Goal: Task Accomplishment & Management: Use online tool/utility

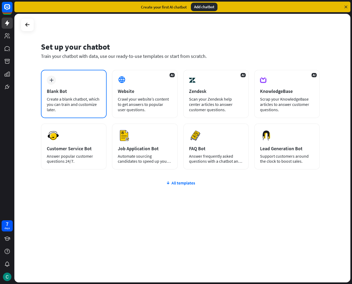
click at [81, 95] on div "plus Blank Bot Create a blank chatbot, which you can train and customize later." at bounding box center [74, 94] width 66 height 48
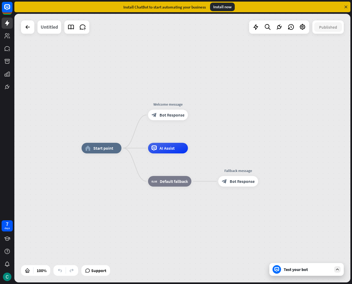
click at [55, 28] on div "Untitled" at bounding box center [49, 26] width 17 height 13
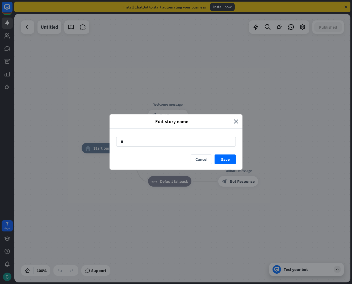
type input "*"
type input "**********"
click at [225, 161] on button "Save" at bounding box center [224, 160] width 21 height 10
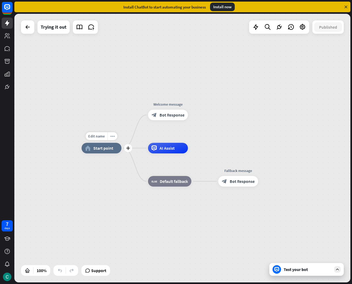
click at [109, 151] on div "home_2 Start point" at bounding box center [102, 148] width 40 height 11
click at [118, 172] on div "home_2 Start point Welcome message block_bot_response Bot Response AI Assist bl…" at bounding box center [250, 282] width 336 height 269
click at [161, 148] on span "AI Assist" at bounding box center [166, 148] width 15 height 5
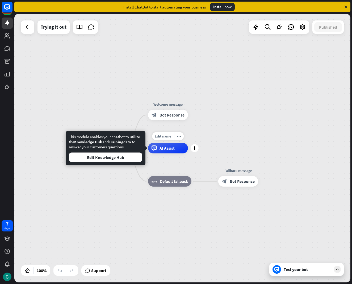
click at [204, 135] on div "home_2 Start point Welcome message block_bot_response Bot Response Edit name mo…" at bounding box center [182, 148] width 336 height 269
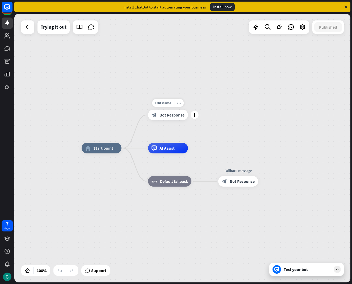
click at [164, 116] on span "Bot Response" at bounding box center [171, 114] width 25 height 5
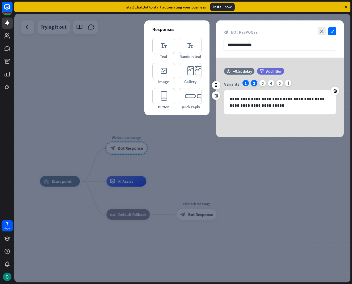
click at [255, 83] on div "2" at bounding box center [254, 83] width 6 height 6
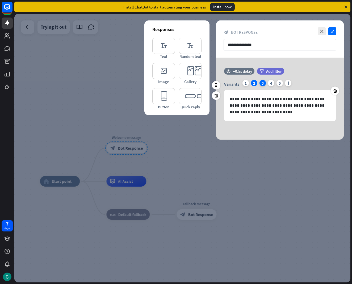
click at [261, 83] on div "3" at bounding box center [262, 83] width 6 height 6
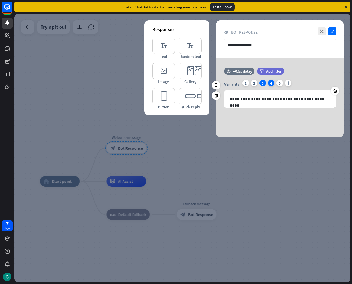
click at [269, 83] on div "4" at bounding box center [271, 83] width 6 height 6
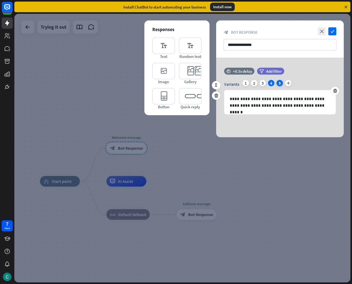
click at [279, 83] on div "5" at bounding box center [279, 83] width 6 height 6
click at [249, 84] on div "Variants 1 2 3 4 5 plus" at bounding box center [280, 84] width 112 height 8
click at [289, 82] on icon "plus" at bounding box center [288, 83] width 6 height 6
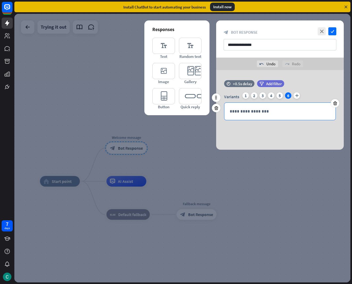
click at [274, 112] on p "**********" at bounding box center [279, 111] width 100 height 7
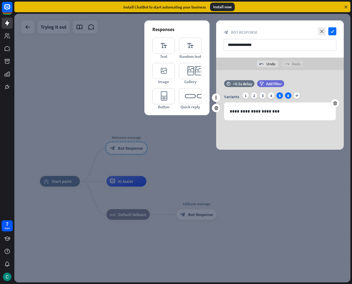
click at [279, 97] on div "5" at bounding box center [279, 95] width 6 height 6
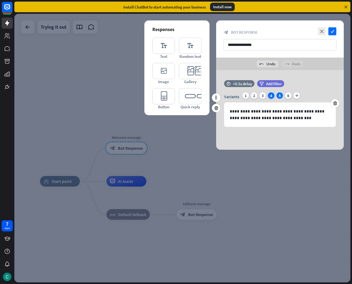
click at [272, 96] on div "4" at bounding box center [271, 95] width 6 height 6
click at [287, 94] on div "6" at bounding box center [288, 95] width 6 height 6
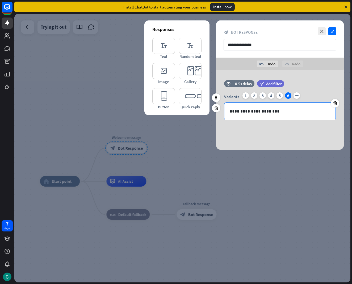
click at [244, 111] on p "**********" at bounding box center [279, 111] width 100 height 7
click at [266, 112] on p "**********" at bounding box center [279, 111] width 100 height 7
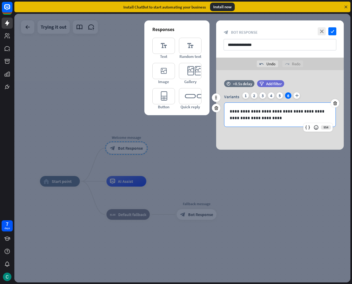
click at [230, 118] on p "**********" at bounding box center [279, 114] width 100 height 13
click at [262, 118] on p "**********" at bounding box center [279, 114] width 100 height 13
click at [261, 118] on p "**********" at bounding box center [279, 114] width 100 height 13
click at [334, 32] on icon "check" at bounding box center [332, 31] width 8 height 8
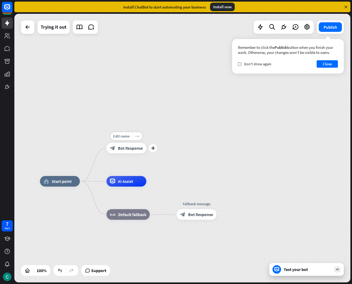
click at [136, 136] on icon "more_horiz" at bounding box center [137, 136] width 4 height 4
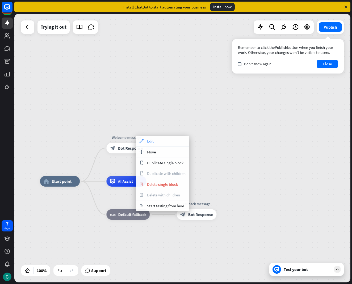
click at [144, 141] on icon "appearance" at bounding box center [141, 141] width 6 height 4
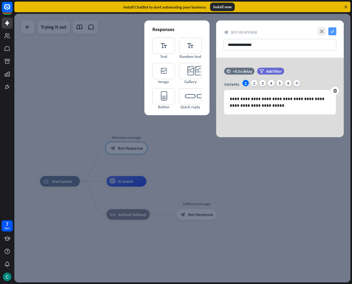
click at [331, 30] on icon "check" at bounding box center [332, 31] width 8 height 8
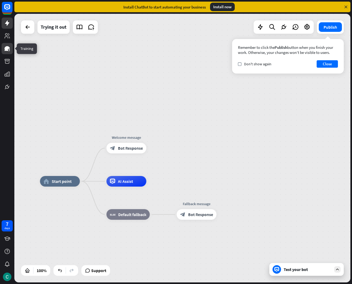
click at [8, 48] on icon at bounding box center [7, 48] width 5 height 5
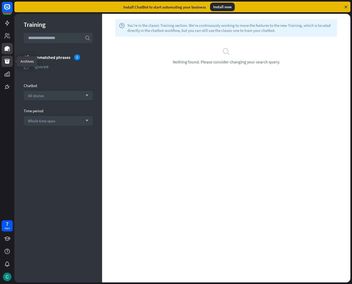
click at [7, 59] on icon at bounding box center [7, 61] width 5 height 5
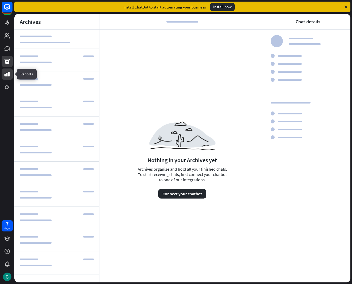
click at [7, 74] on icon at bounding box center [7, 74] width 5 height 5
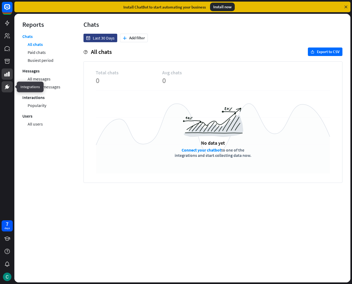
click at [10, 88] on link at bounding box center [7, 86] width 11 height 11
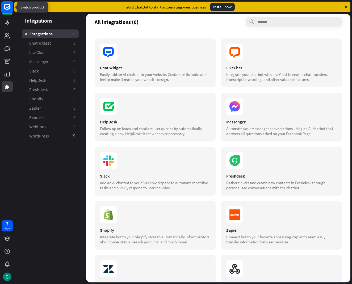
click at [3, 6] on rect at bounding box center [7, 7] width 12 height 12
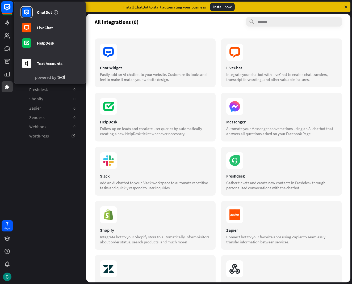
click at [5, 7] on icon at bounding box center [7, 7] width 6 height 6
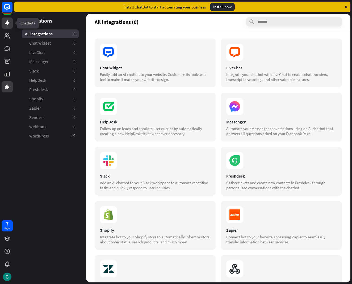
click at [5, 21] on icon at bounding box center [7, 23] width 6 height 6
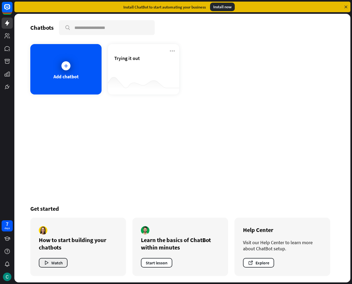
click at [47, 263] on icon "button" at bounding box center [47, 263] width 6 height 6
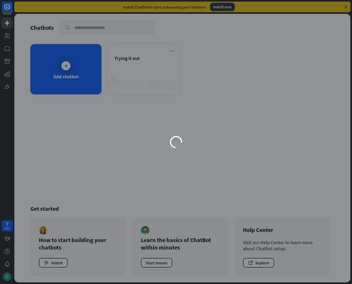
click at [68, 261] on div "loader" at bounding box center [176, 142] width 352 height 284
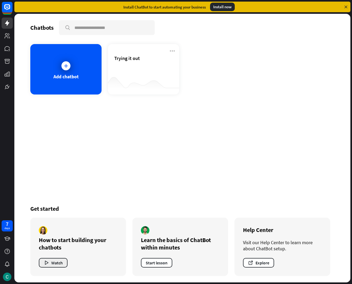
click at [63, 263] on button "Watch" at bounding box center [53, 263] width 29 height 10
click at [63, 263] on div "loader" at bounding box center [176, 142] width 352 height 284
click at [63, 263] on button "Watch" at bounding box center [53, 263] width 29 height 10
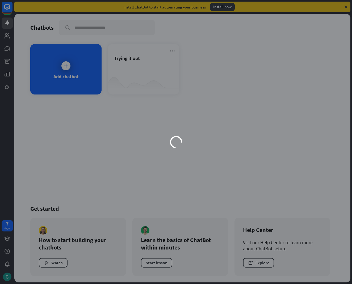
drag, startPoint x: 195, startPoint y: 161, endPoint x: 57, endPoint y: 50, distance: 177.2
click at [198, 139] on div "loader" at bounding box center [176, 142] width 352 height 284
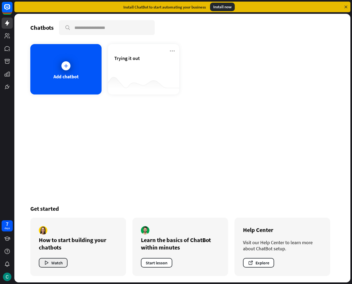
click at [58, 261] on button "Watch" at bounding box center [53, 263] width 29 height 10
click at [282, 76] on div "close" at bounding box center [176, 142] width 352 height 284
click at [164, 265] on button "Start lesson" at bounding box center [156, 263] width 31 height 10
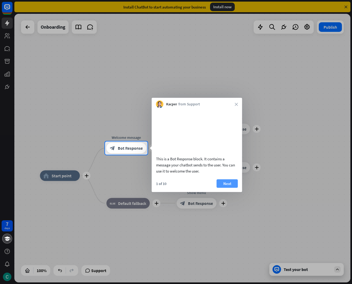
click at [226, 188] on button "Next" at bounding box center [226, 183] width 21 height 8
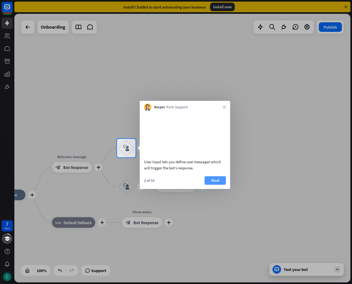
click at [206, 185] on button "Next" at bounding box center [215, 180] width 21 height 8
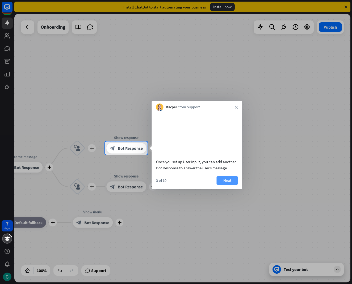
click at [223, 185] on button "Next" at bounding box center [226, 180] width 21 height 8
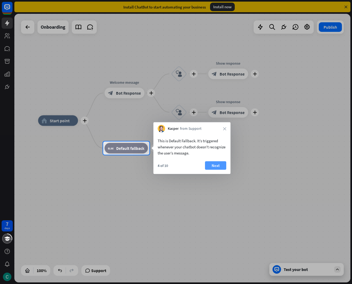
click at [217, 165] on button "Next" at bounding box center [215, 165] width 21 height 8
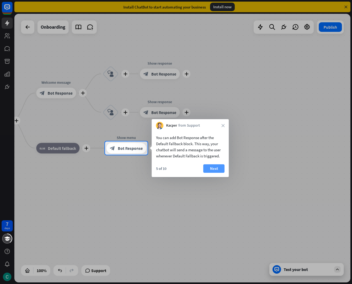
click at [210, 167] on button "Next" at bounding box center [213, 168] width 21 height 8
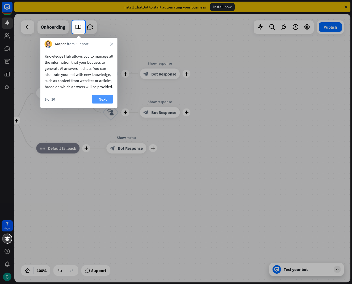
click at [100, 103] on button "Next" at bounding box center [102, 99] width 21 height 8
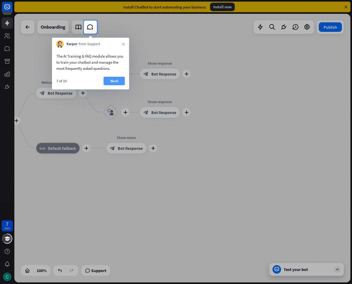
click at [110, 79] on button "Next" at bounding box center [114, 81] width 21 height 8
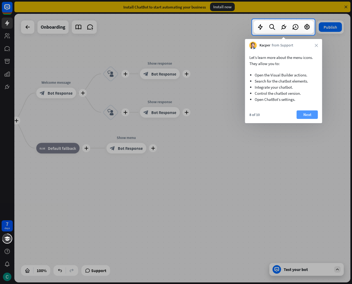
click at [302, 114] on button "Next" at bounding box center [306, 114] width 21 height 8
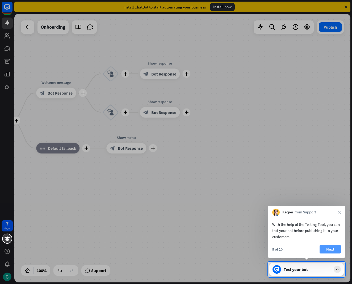
click at [326, 250] on button "Next" at bounding box center [329, 249] width 21 height 8
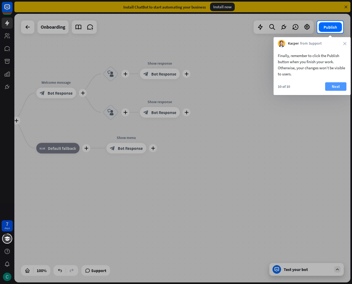
click at [336, 87] on button "Next" at bounding box center [335, 86] width 21 height 8
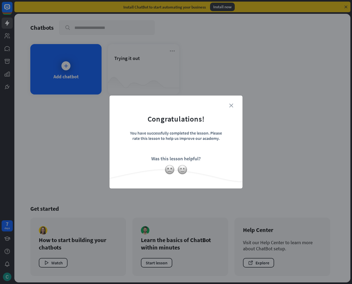
click at [230, 104] on icon "close" at bounding box center [231, 106] width 4 height 4
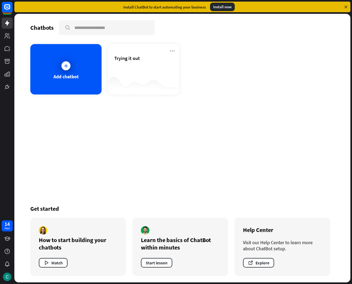
click at [144, 82] on div at bounding box center [143, 84] width 71 height 20
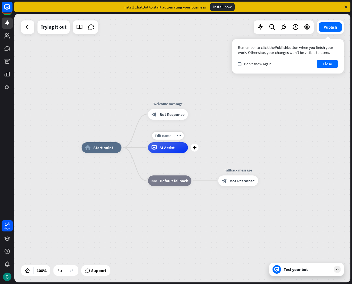
click at [179, 148] on div "AI Assist" at bounding box center [168, 147] width 40 height 11
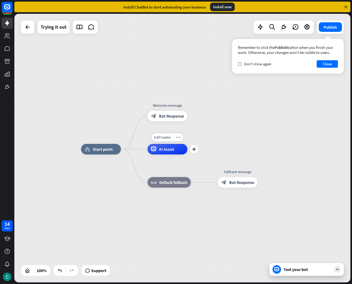
click at [187, 144] on div "Edit name more_horiz plus AI Assist" at bounding box center [167, 149] width 40 height 11
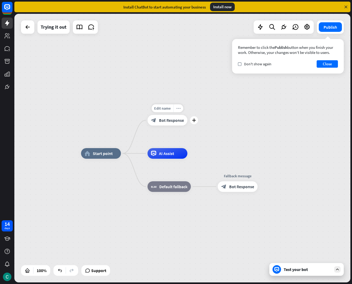
click at [177, 107] on icon "more_horiz" at bounding box center [178, 109] width 4 height 4
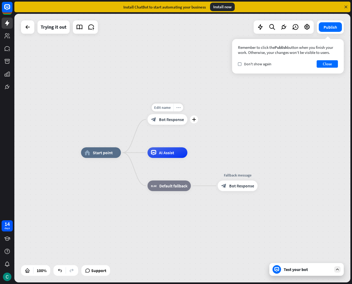
click at [177, 107] on icon "more_horiz" at bounding box center [178, 108] width 4 height 4
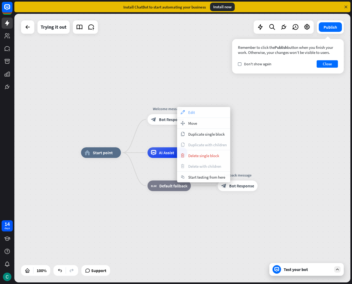
click at [186, 112] on div "appearance Edit" at bounding box center [203, 112] width 53 height 11
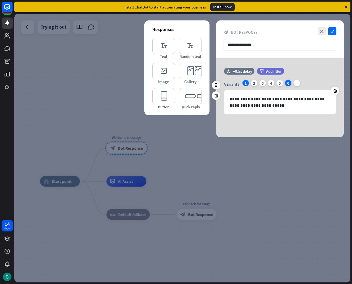
click at [285, 83] on div "Variants 1 2 3 4 5 6 plus" at bounding box center [280, 84] width 112 height 8
click at [286, 83] on div "6" at bounding box center [288, 83] width 6 height 6
click at [337, 91] on icon at bounding box center [334, 90] width 5 height 5
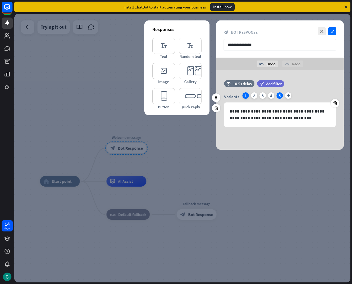
click at [245, 96] on div "1" at bounding box center [245, 95] width 6 height 6
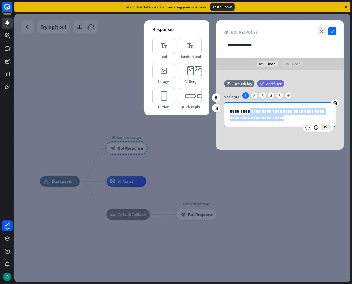
drag, startPoint x: 248, startPoint y: 111, endPoint x: 277, endPoint y: 131, distance: 35.2
click at [277, 131] on div "**********" at bounding box center [279, 106] width 127 height 52
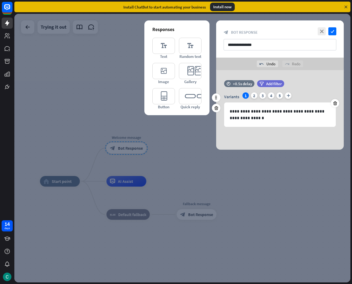
click at [277, 131] on div "**********" at bounding box center [279, 106] width 127 height 52
click at [333, 29] on icon "check" at bounding box center [332, 31] width 8 height 8
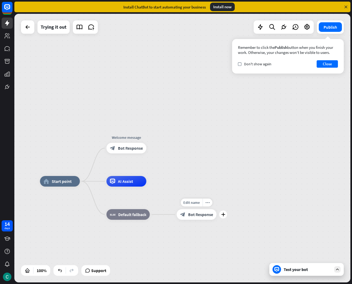
click at [206, 214] on span "Bot Response" at bounding box center [200, 214] width 25 height 5
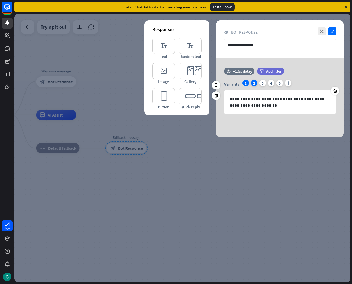
click at [255, 86] on div "2" at bounding box center [254, 83] width 6 height 6
click at [264, 83] on div "3" at bounding box center [262, 83] width 6 height 6
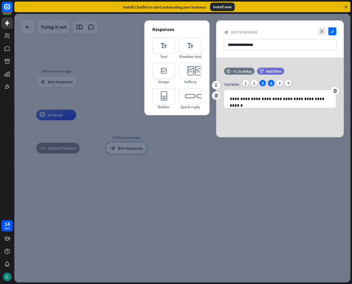
click at [269, 82] on div "4" at bounding box center [271, 83] width 6 height 6
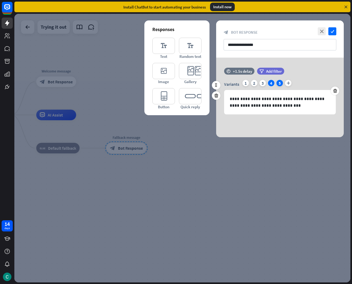
click at [282, 84] on div "5" at bounding box center [279, 83] width 6 height 6
click at [245, 84] on div "1" at bounding box center [245, 83] width 6 height 6
click at [333, 28] on icon "check" at bounding box center [332, 31] width 8 height 8
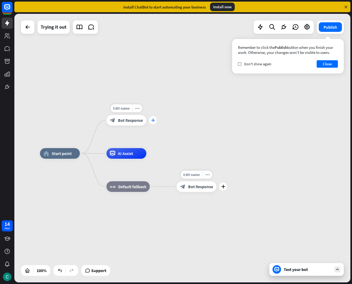
click at [151, 122] on div "plus" at bounding box center [153, 120] width 8 height 8
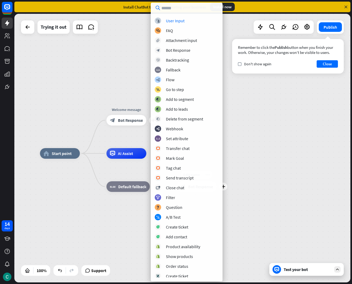
drag, startPoint x: 79, startPoint y: 56, endPoint x: 82, endPoint y: 50, distance: 6.0
click at [79, 56] on div "home_2 Start point plus Welcome message block_bot_response Bot Response AI Assi…" at bounding box center [182, 148] width 336 height 269
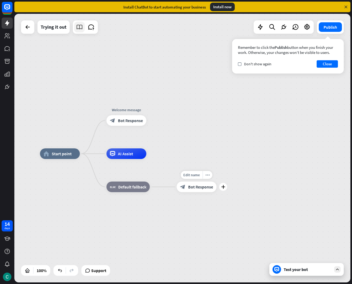
click at [76, 30] on icon at bounding box center [79, 27] width 7 height 7
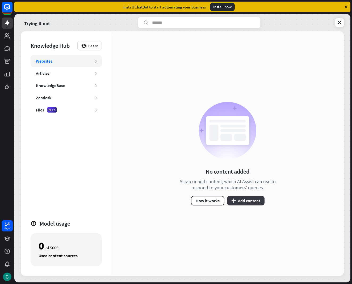
click at [243, 200] on button "plus Add content" at bounding box center [245, 201] width 37 height 10
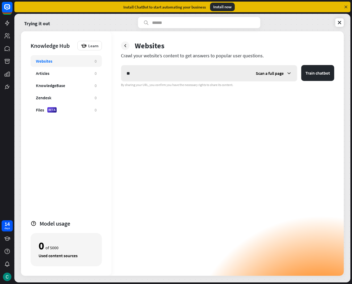
type input "*"
type input "**********"
click at [288, 74] on icon at bounding box center [288, 73] width 5 height 5
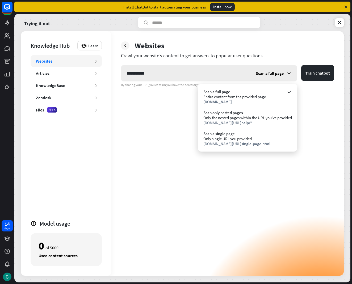
click at [287, 74] on icon at bounding box center [288, 73] width 5 height 5
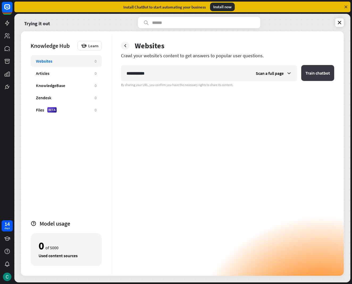
click at [317, 78] on button "Train chatbot" at bounding box center [317, 73] width 33 height 16
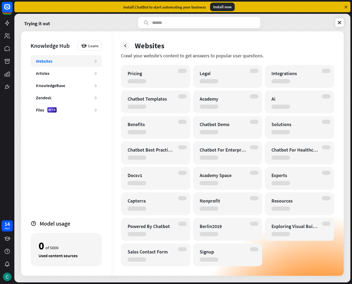
scroll to position [51, 0]
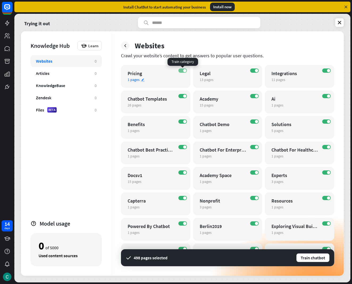
click at [184, 70] on span at bounding box center [184, 70] width 3 height 3
click at [255, 68] on div "ON Legal 13 pages edit" at bounding box center [227, 76] width 69 height 23
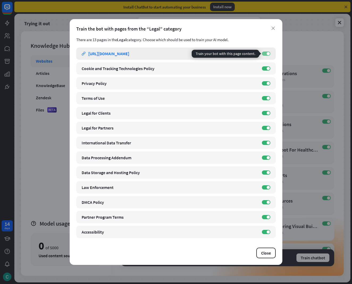
click at [269, 53] on span at bounding box center [267, 53] width 3 height 3
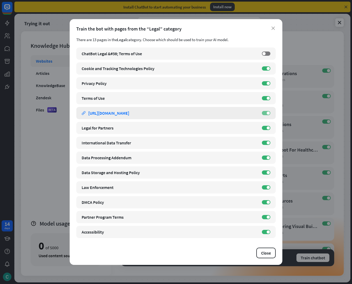
click at [267, 112] on span at bounding box center [267, 113] width 3 height 3
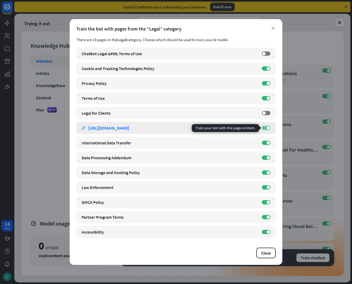
click at [266, 127] on label "ON" at bounding box center [266, 128] width 8 height 4
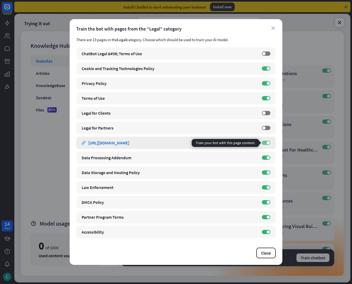
click at [268, 142] on span at bounding box center [267, 142] width 3 height 3
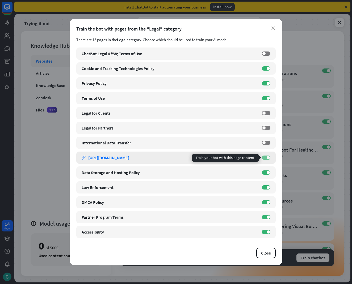
click at [268, 158] on span at bounding box center [267, 157] width 3 height 3
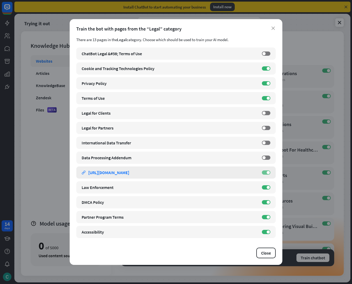
click at [267, 173] on span at bounding box center [267, 172] width 3 height 3
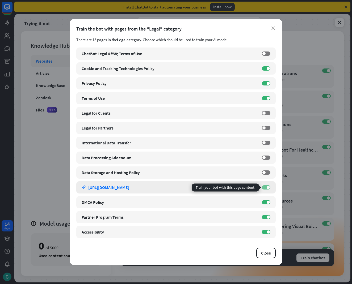
click at [268, 188] on span at bounding box center [267, 187] width 3 height 3
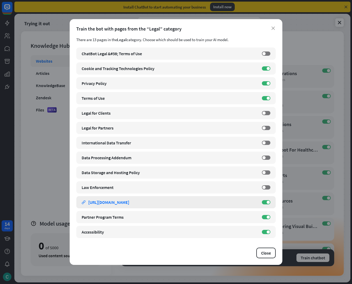
click at [269, 199] on div "DMCA Policy link [URL][DOMAIN_NAME] ON" at bounding box center [175, 202] width 199 height 12
click at [265, 202] on label "ON" at bounding box center [266, 202] width 8 height 4
click at [268, 216] on span at bounding box center [267, 217] width 3 height 3
click at [266, 232] on span at bounding box center [267, 232] width 3 height 3
click at [273, 23] on div "close Train the bot with pages from the “Legal” category There are 13 pages in …" at bounding box center [176, 142] width 212 height 246
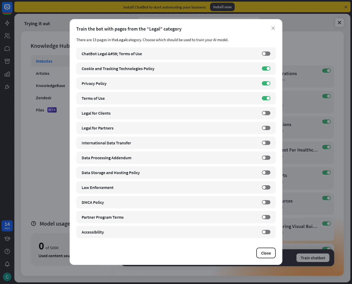
click at [275, 25] on div "close Train the bot with pages from the “Legal” category There are 13 pages in …" at bounding box center [176, 142] width 212 height 246
click at [273, 25] on div "close Train the bot with pages from the “Legal” category There are 13 pages in …" at bounding box center [176, 142] width 212 height 246
click at [273, 29] on icon "close" at bounding box center [272, 28] width 3 height 3
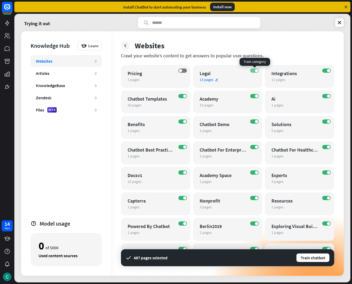
click at [254, 69] on label "ON" at bounding box center [254, 71] width 8 height 4
click at [297, 74] on div "Integrations" at bounding box center [294, 73] width 47 height 6
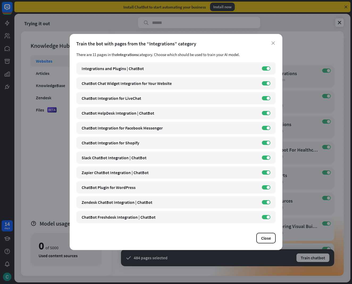
click at [270, 43] on div "Train the bot with pages from the “Integrations” category" at bounding box center [175, 44] width 199 height 6
click at [271, 42] on div "Train the bot with pages from the “Integrations” category" at bounding box center [175, 44] width 199 height 6
click at [270, 40] on div "close Train the bot with pages from the “Integrations” category There are 11 pa…" at bounding box center [176, 142] width 212 height 216
click at [266, 239] on button "Close" at bounding box center [265, 238] width 19 height 11
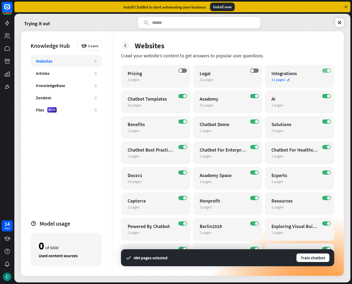
click at [330, 70] on label "ON" at bounding box center [326, 71] width 8 height 4
click at [183, 94] on label "ON" at bounding box center [182, 96] width 8 height 4
click at [256, 95] on span at bounding box center [256, 96] width 3 height 3
click at [289, 105] on div "1 pages edit" at bounding box center [294, 105] width 47 height 5
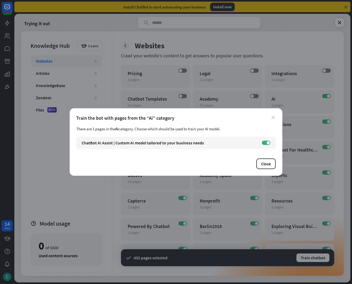
click at [272, 117] on icon "close" at bounding box center [272, 117] width 3 height 3
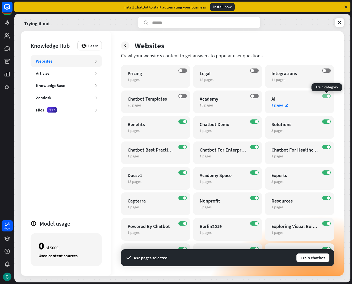
click at [325, 96] on label "ON" at bounding box center [326, 96] width 8 height 4
click at [291, 120] on div "ON Solutions 5 pages edit" at bounding box center [299, 127] width 69 height 23
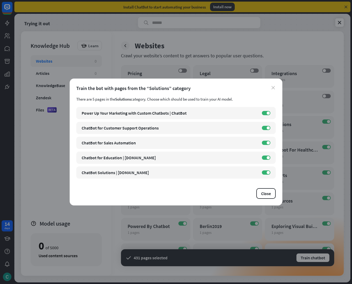
click at [274, 87] on icon "close" at bounding box center [272, 87] width 3 height 3
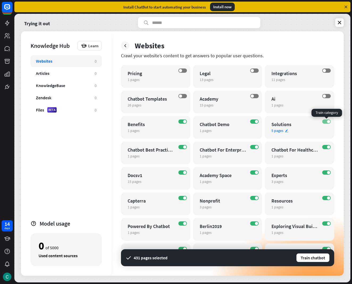
click at [327, 120] on span at bounding box center [328, 121] width 3 height 3
click at [258, 121] on label "ON" at bounding box center [254, 122] width 8 height 4
click at [183, 122] on span at bounding box center [184, 121] width 3 height 3
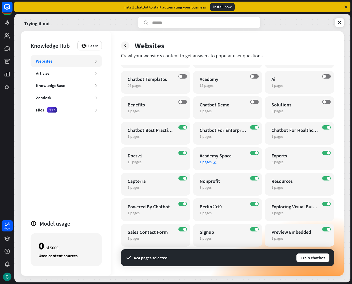
scroll to position [71, 0]
click at [258, 227] on div "ON Signup 1 pages edit" at bounding box center [227, 235] width 69 height 23
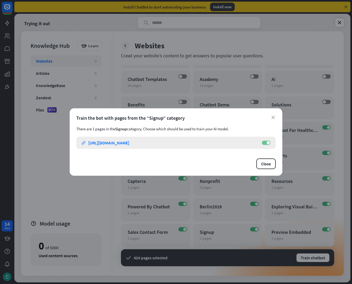
click at [269, 144] on span at bounding box center [267, 142] width 3 height 3
click at [276, 117] on div "close Train the bot with pages from the “Signup” category There are 1 pages in …" at bounding box center [176, 141] width 212 height 67
click at [273, 118] on icon "close" at bounding box center [272, 117] width 3 height 3
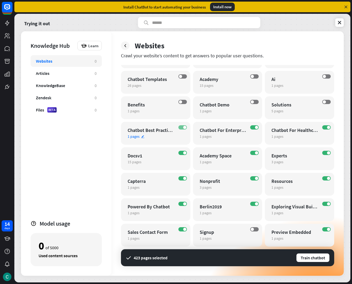
click at [181, 126] on label "ON" at bounding box center [182, 127] width 8 height 4
click at [257, 127] on span at bounding box center [256, 127] width 3 height 3
click at [329, 126] on span at bounding box center [328, 127] width 3 height 3
click at [326, 150] on div "ON Experts 3 pages edit" at bounding box center [299, 158] width 69 height 23
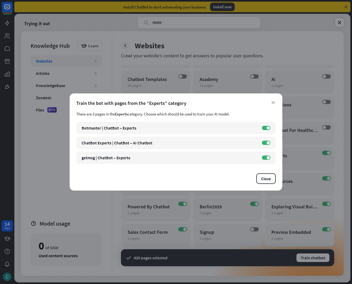
click at [275, 101] on div "close Train the bot with pages from the “Experts” category There are 3 pages in…" at bounding box center [176, 141] width 212 height 97
click at [273, 104] on icon "close" at bounding box center [272, 102] width 3 height 3
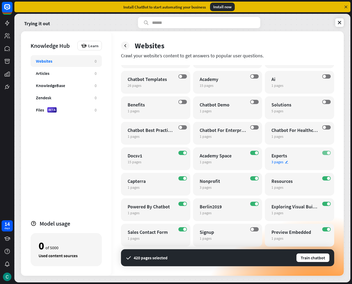
click at [323, 152] on label "ON" at bounding box center [326, 153] width 8 height 4
click at [257, 154] on span at bounding box center [256, 152] width 3 height 3
click at [186, 153] on span at bounding box center [184, 152] width 3 height 3
click at [183, 177] on span at bounding box center [184, 178] width 3 height 3
click at [257, 178] on span at bounding box center [256, 178] width 3 height 3
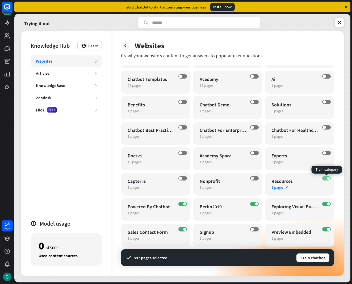
click at [327, 178] on span at bounding box center [328, 178] width 3 height 3
click at [326, 202] on label "ON" at bounding box center [326, 204] width 8 height 4
click at [328, 229] on span at bounding box center [328, 229] width 3 height 3
click at [256, 205] on span at bounding box center [256, 203] width 3 height 3
click at [184, 205] on span at bounding box center [184, 203] width 3 height 3
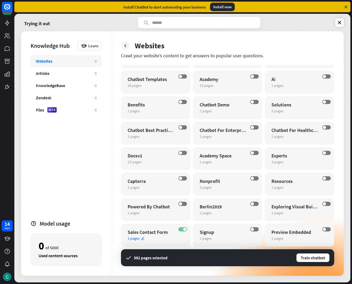
click at [183, 227] on label "ON" at bounding box center [182, 229] width 8 height 4
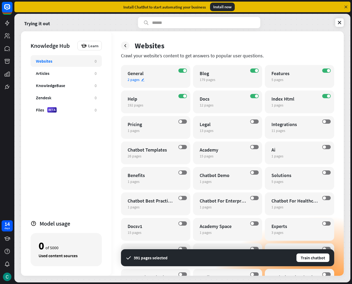
scroll to position [0, 0]
drag, startPoint x: 184, startPoint y: 70, endPoint x: 186, endPoint y: 77, distance: 7.6
click at [184, 70] on span at bounding box center [184, 70] width 3 height 3
click at [183, 95] on label "ON" at bounding box center [182, 96] width 8 height 4
click at [251, 95] on label "ON" at bounding box center [254, 96] width 8 height 4
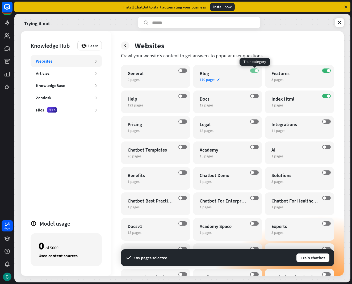
click at [253, 69] on label "ON" at bounding box center [254, 71] width 8 height 4
click at [325, 70] on label "ON" at bounding box center [326, 71] width 8 height 4
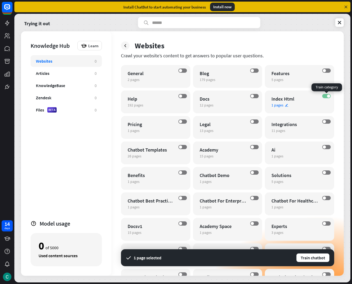
click at [326, 95] on label "ON" at bounding box center [326, 96] width 8 height 4
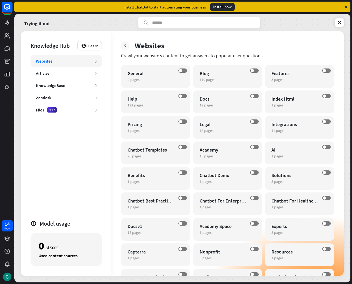
click at [125, 46] on icon at bounding box center [124, 45] width 5 height 5
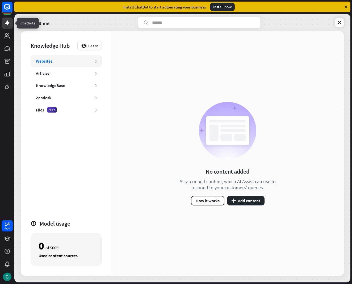
click at [7, 21] on icon at bounding box center [7, 22] width 4 height 5
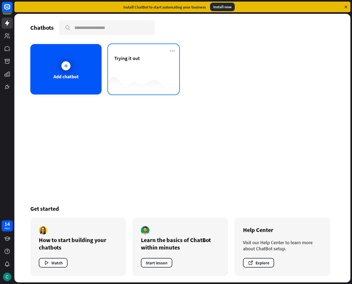
click at [125, 55] on div "Trying it out" at bounding box center [143, 69] width 71 height 50
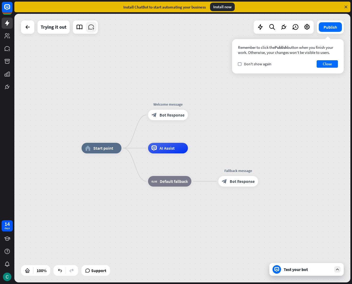
click at [93, 28] on icon at bounding box center [91, 27] width 7 height 7
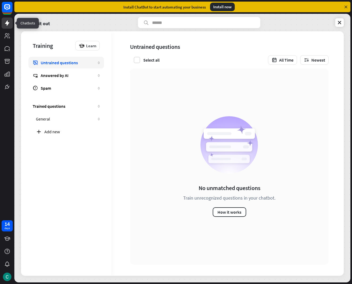
click at [5, 24] on icon at bounding box center [7, 23] width 6 height 6
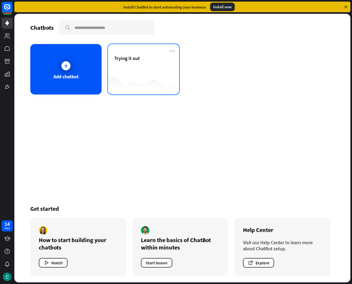
click at [148, 80] on div at bounding box center [143, 84] width 71 height 20
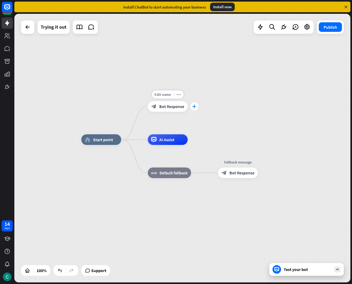
click at [194, 105] on icon "plus" at bounding box center [194, 107] width 4 height 4
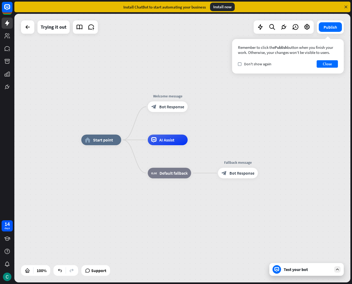
click at [181, 68] on div "home_2 Start point Welcome message block_bot_response Bot Response AI Assist bl…" at bounding box center [182, 148] width 336 height 269
click at [177, 106] on span "Bot Response" at bounding box center [171, 106] width 25 height 5
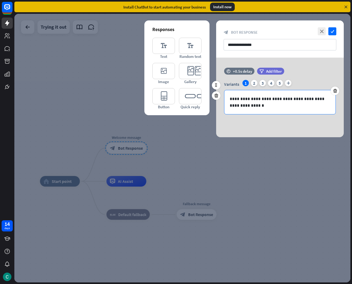
click at [269, 106] on p "**********" at bounding box center [279, 102] width 100 height 13
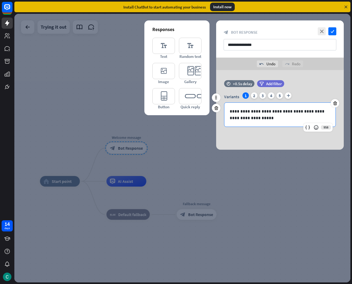
click at [316, 114] on p "**********" at bounding box center [279, 114] width 100 height 13
click at [316, 113] on p "**********" at bounding box center [279, 114] width 100 height 13
click at [316, 112] on p "**********" at bounding box center [279, 114] width 100 height 13
click at [317, 111] on p "**********" at bounding box center [279, 114] width 100 height 13
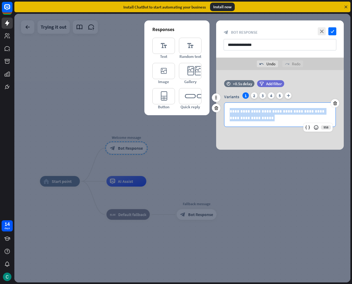
click at [317, 111] on p "**********" at bounding box center [279, 114] width 100 height 13
click at [308, 113] on p "**********" at bounding box center [279, 114] width 100 height 13
click at [317, 110] on p "**********" at bounding box center [279, 114] width 100 height 13
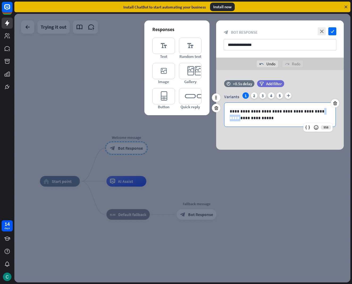
click at [317, 110] on p "**********" at bounding box center [279, 114] width 100 height 13
click at [279, 117] on p "**********" at bounding box center [279, 114] width 100 height 13
drag, startPoint x: 283, startPoint y: 110, endPoint x: 286, endPoint y: 111, distance: 3.0
click at [285, 111] on p "**********" at bounding box center [279, 114] width 100 height 13
click at [286, 112] on p "**********" at bounding box center [279, 114] width 100 height 13
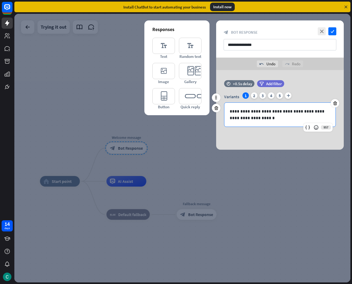
click at [287, 112] on p "**********" at bounding box center [279, 114] width 100 height 13
click at [285, 114] on p "**********" at bounding box center [279, 114] width 100 height 13
click at [293, 111] on p "**********" at bounding box center [279, 114] width 100 height 13
click at [294, 112] on p "**********" at bounding box center [279, 114] width 100 height 13
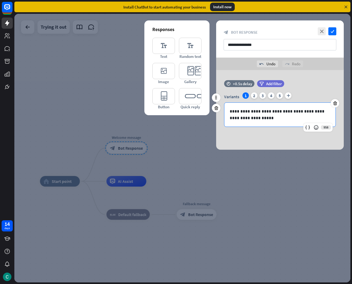
click at [305, 111] on p "**********" at bounding box center [279, 114] width 100 height 13
click at [274, 117] on p "**********" at bounding box center [279, 114] width 100 height 13
click at [331, 33] on icon "check" at bounding box center [332, 31] width 8 height 8
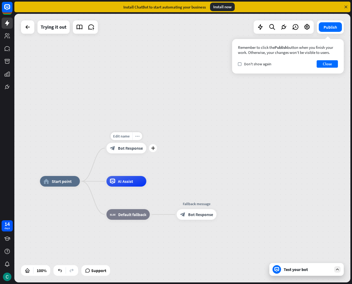
click at [138, 137] on icon "more_horiz" at bounding box center [137, 136] width 4 height 4
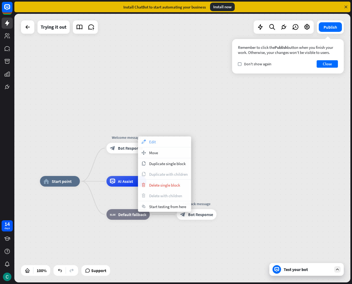
click at [151, 141] on span "Edit" at bounding box center [152, 141] width 7 height 5
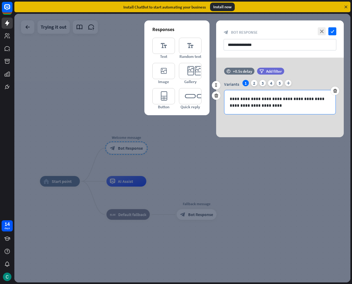
click at [277, 108] on p "**********" at bounding box center [279, 102] width 100 height 13
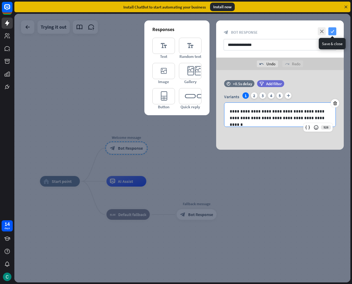
click at [333, 32] on icon "check" at bounding box center [332, 31] width 8 height 8
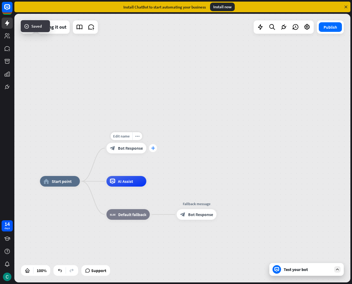
click at [153, 150] on icon "plus" at bounding box center [153, 148] width 4 height 4
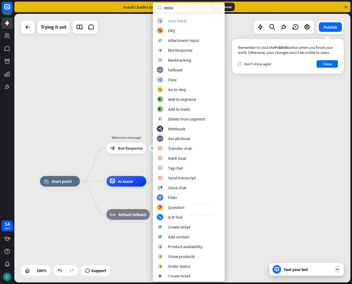
click at [168, 20] on div "User Input" at bounding box center [177, 20] width 19 height 5
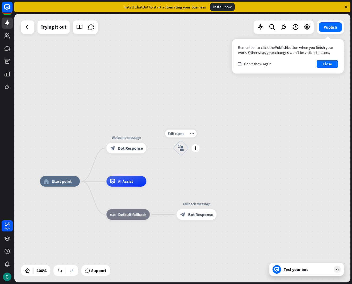
click at [182, 144] on div "block_user_input" at bounding box center [181, 148] width 16 height 16
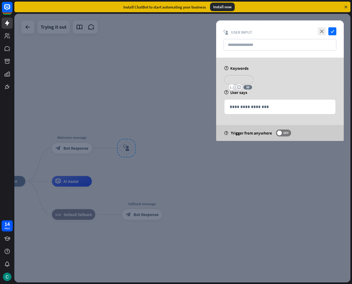
click at [243, 79] on p "**********" at bounding box center [238, 79] width 21 height 7
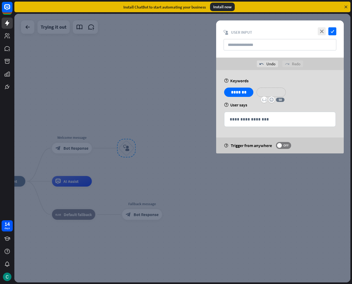
click at [266, 90] on p "**********" at bounding box center [270, 92] width 21 height 7
click at [310, 92] on p "**********" at bounding box center [306, 92] width 27 height 7
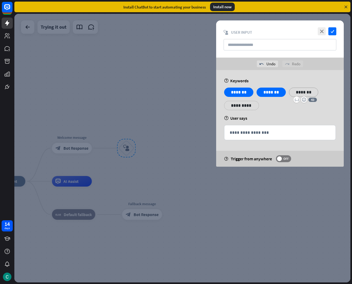
click at [239, 104] on p "**********" at bounding box center [241, 105] width 27 height 7
click at [268, 104] on p "**********" at bounding box center [270, 105] width 21 height 7
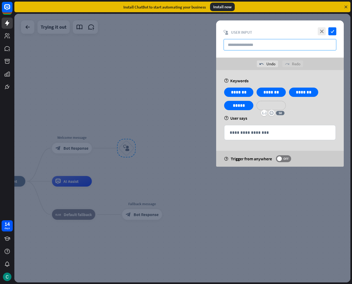
click at [239, 42] on input "text" at bounding box center [279, 44] width 113 height 11
click at [269, 103] on p "**********" at bounding box center [273, 105] width 27 height 7
click at [291, 105] on div "**********" at bounding box center [306, 105] width 35 height 9
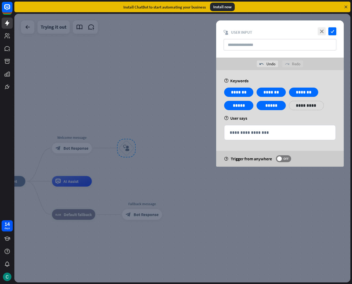
click at [296, 104] on p "**********" at bounding box center [306, 105] width 27 height 7
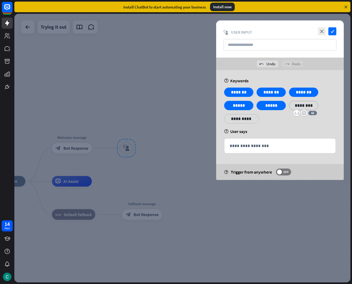
click at [250, 120] on div "**********" at bounding box center [241, 118] width 35 height 9
click at [263, 118] on p "**********" at bounding box center [270, 119] width 21 height 7
click at [300, 118] on p "**********" at bounding box center [303, 119] width 21 height 7
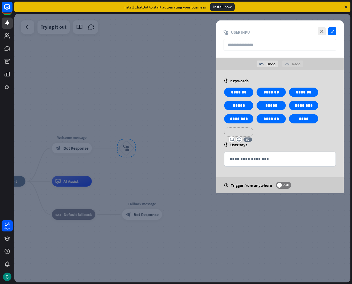
click at [243, 131] on p "**********" at bounding box center [238, 132] width 21 height 7
click at [270, 133] on p "**********" at bounding box center [273, 132] width 27 height 7
click at [268, 109] on p "*****" at bounding box center [270, 105] width 21 height 7
click at [294, 131] on p "**********" at bounding box center [303, 132] width 21 height 7
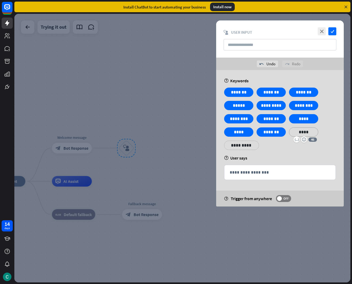
click at [243, 148] on p "**********" at bounding box center [241, 145] width 27 height 7
click at [279, 145] on p "**********" at bounding box center [270, 145] width 21 height 7
click at [334, 31] on icon "check" at bounding box center [332, 31] width 8 height 8
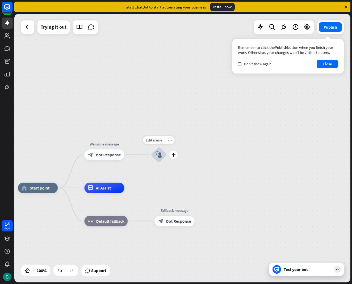
click at [168, 140] on icon "more_horiz" at bounding box center [170, 140] width 4 height 4
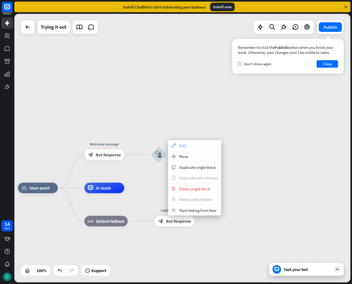
click at [178, 144] on div "appearance Edit" at bounding box center [194, 145] width 53 height 11
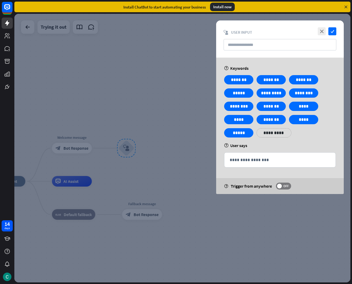
click at [274, 132] on p "**********" at bounding box center [273, 133] width 27 height 7
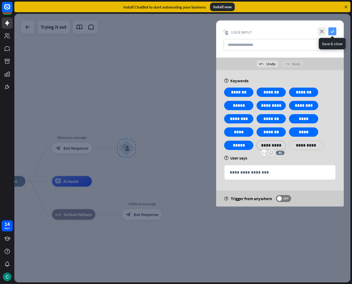
click at [329, 29] on icon "check" at bounding box center [332, 31] width 8 height 8
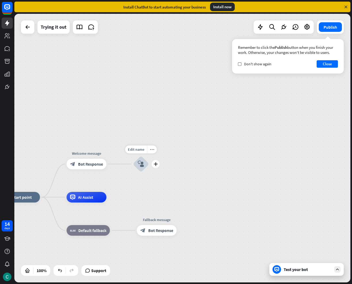
click at [149, 169] on div "Edit name more_horiz plus block_user_input" at bounding box center [141, 164] width 16 height 16
click at [156, 166] on icon "plus" at bounding box center [156, 164] width 4 height 4
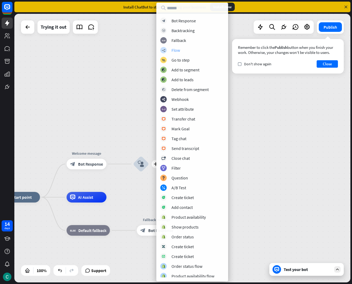
click at [163, 49] on icon "builder_tree" at bounding box center [163, 50] width 4 height 3
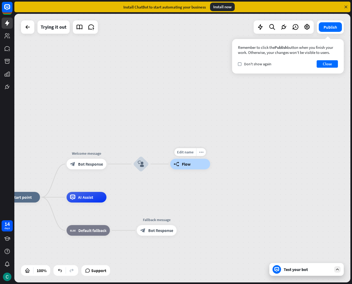
click at [182, 161] on div "builder_tree Flow" at bounding box center [190, 164] width 40 height 11
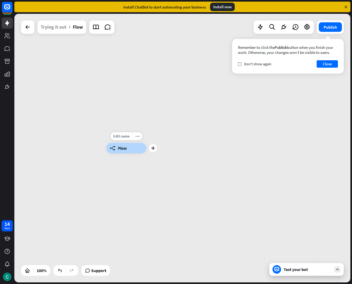
drag, startPoint x: 128, startPoint y: 152, endPoint x: 132, endPoint y: 153, distance: 4.3
click at [132, 153] on div "builder_tree Flow" at bounding box center [126, 148] width 40 height 11
click at [32, 31] on div at bounding box center [27, 27] width 11 height 11
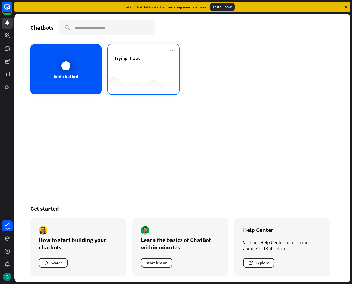
click at [109, 66] on div "Trying it out" at bounding box center [143, 69] width 71 height 50
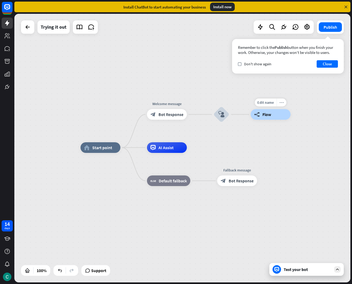
click at [284, 102] on div "more_horiz" at bounding box center [281, 103] width 10 height 8
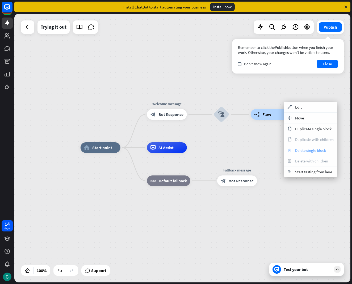
click at [312, 148] on span "Delete single block" at bounding box center [310, 150] width 31 height 5
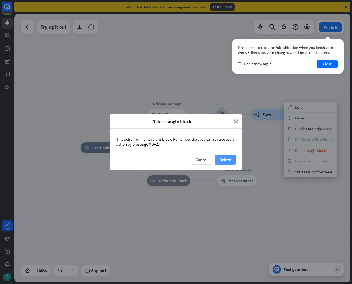
click at [217, 157] on button "Delete" at bounding box center [224, 160] width 21 height 10
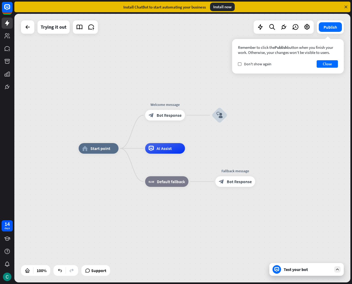
click at [308, 271] on div "Test your bot" at bounding box center [307, 269] width 48 height 5
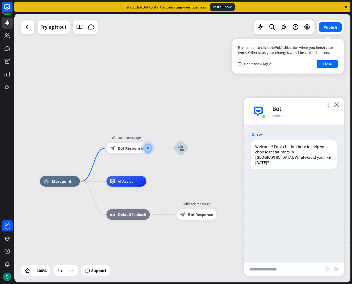
click at [273, 265] on input "text" at bounding box center [284, 269] width 80 height 13
type input "*******"
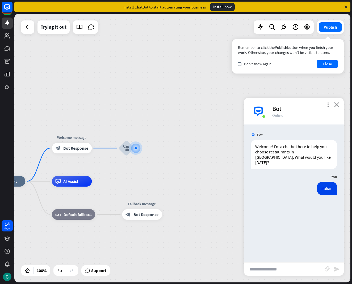
click at [335, 104] on icon "close" at bounding box center [336, 104] width 5 height 5
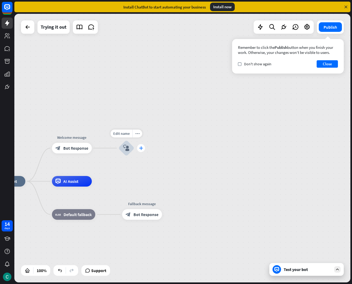
click at [138, 150] on div "plus" at bounding box center [141, 148] width 8 height 8
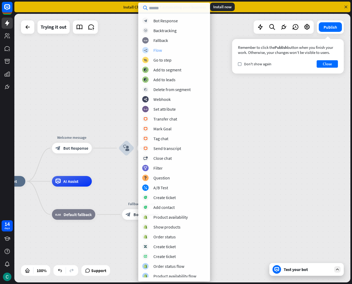
click at [152, 48] on div "builder_tree Flow" at bounding box center [174, 50] width 64 height 6
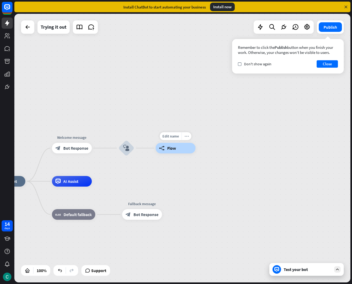
click at [185, 133] on div "more_horiz" at bounding box center [186, 136] width 10 height 8
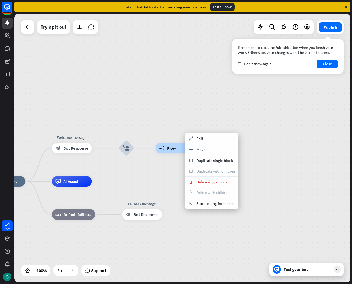
drag, startPoint x: 189, startPoint y: 118, endPoint x: 191, endPoint y: 135, distance: 16.8
click at [189, 119] on div "home_2 Start point Welcome message block_bot_response Bot Response block_user_i…" at bounding box center [182, 148] width 336 height 269
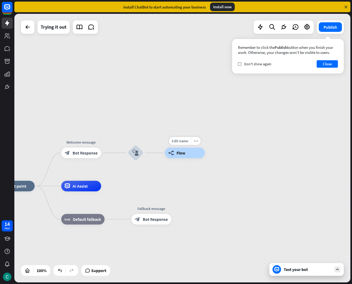
drag, startPoint x: 205, startPoint y: 155, endPoint x: 212, endPoint y: 158, distance: 8.1
click at [205, 158] on div "Edit name more_horiz builder_tree Flow" at bounding box center [185, 153] width 40 height 11
click at [177, 152] on span "Flow" at bounding box center [180, 153] width 9 height 5
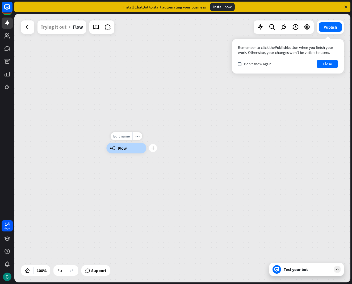
click at [121, 150] on span "Flow" at bounding box center [122, 148] width 9 height 5
click at [145, 147] on div "builder_tree Flow" at bounding box center [126, 148] width 40 height 11
click at [146, 148] on div "builder_tree Flow" at bounding box center [126, 148] width 40 height 11
click at [162, 147] on div "builder_tree Flow" at bounding box center [182, 148] width 336 height 269
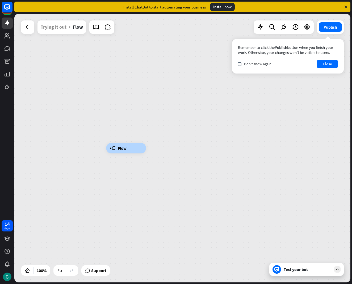
click at [116, 122] on div "builder_tree Flow" at bounding box center [182, 148] width 336 height 269
click at [151, 148] on icon "plus" at bounding box center [153, 148] width 4 height 4
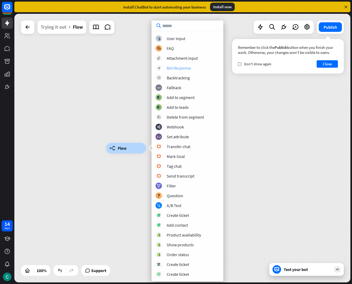
click at [169, 65] on div "block_bot_response Bot Response" at bounding box center [187, 68] width 64 height 6
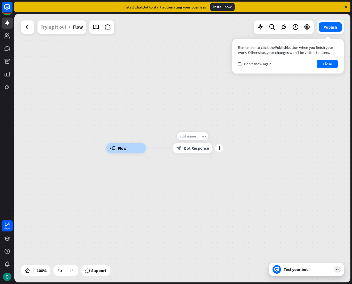
drag, startPoint x: 188, startPoint y: 149, endPoint x: 182, endPoint y: 133, distance: 17.2
click at [182, 143] on div "Edit name more_horiz plus block_bot_response Bot Response" at bounding box center [192, 148] width 40 height 11
click at [138, 147] on div "builder_tree Flow" at bounding box center [126, 148] width 40 height 11
click at [142, 147] on div "builder_tree Flow" at bounding box center [126, 148] width 40 height 11
click at [116, 147] on div "builder_tree Flow" at bounding box center [126, 148] width 40 height 11
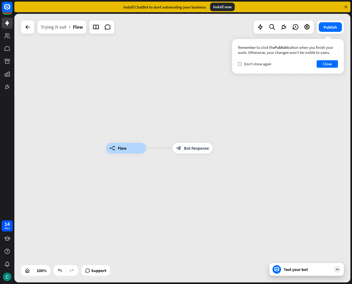
click at [116, 147] on div "builder_tree Flow" at bounding box center [126, 148] width 40 height 11
drag, startPoint x: 142, startPoint y: 148, endPoint x: 151, endPoint y: 150, distance: 9.4
click at [146, 150] on div "builder_tree Flow" at bounding box center [126, 148] width 40 height 11
click at [152, 150] on icon "plus" at bounding box center [153, 148] width 4 height 4
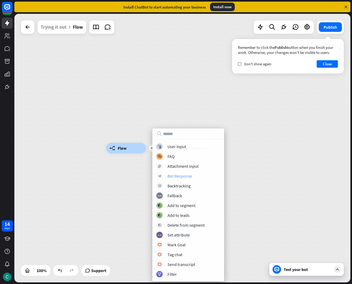
click at [177, 177] on div "Bot Response" at bounding box center [179, 175] width 24 height 5
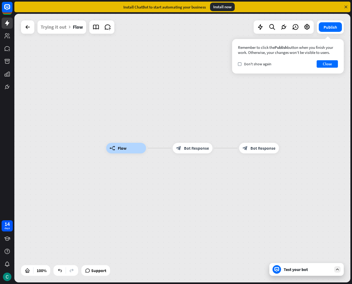
drag, startPoint x: 256, startPoint y: 150, endPoint x: 186, endPoint y: 143, distance: 70.7
click at [240, 169] on div "builder_tree Flow block_bot_response Bot Response block_bot_response Bot Respon…" at bounding box center [274, 282] width 336 height 269
click at [50, 29] on div "Trying it out" at bounding box center [54, 26] width 26 height 13
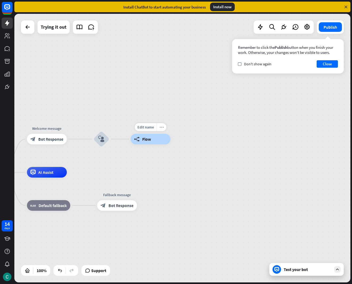
click at [161, 128] on icon "more_horiz" at bounding box center [161, 127] width 4 height 4
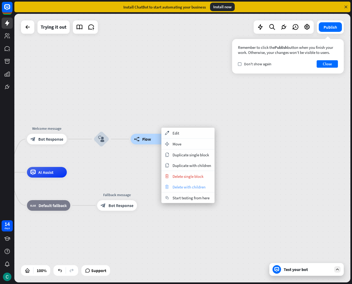
click at [177, 188] on span "Delete with children" at bounding box center [188, 187] width 33 height 5
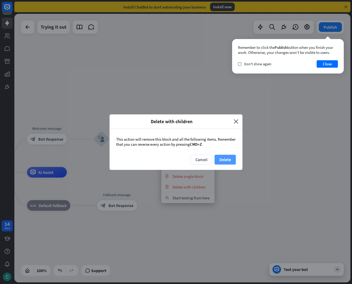
click at [229, 159] on button "Delete" at bounding box center [224, 160] width 21 height 10
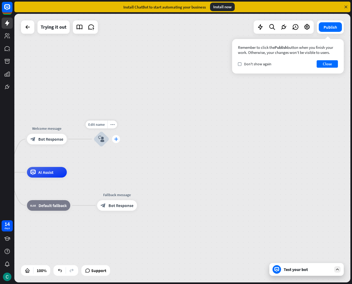
click at [115, 140] on icon "plus" at bounding box center [116, 139] width 4 height 4
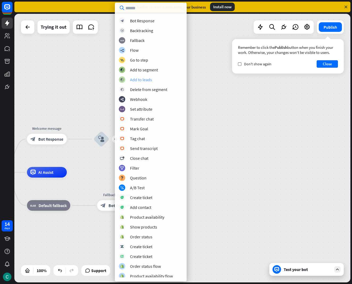
click at [137, 78] on div "Add to leads" at bounding box center [141, 79] width 22 height 5
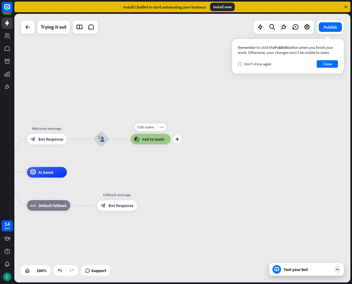
drag, startPoint x: 144, startPoint y: 137, endPoint x: 151, endPoint y: 134, distance: 7.8
click at [145, 134] on div "Edit name more_horiz plus block_add_to_segment Add to leads" at bounding box center [150, 139] width 40 height 11
click at [162, 139] on span "Add to leads" at bounding box center [153, 139] width 22 height 5
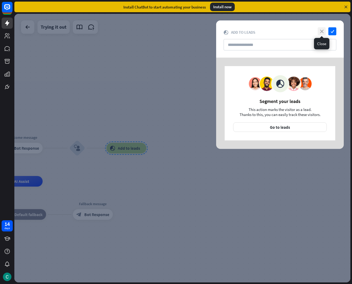
click at [323, 31] on icon "close" at bounding box center [321, 31] width 8 height 8
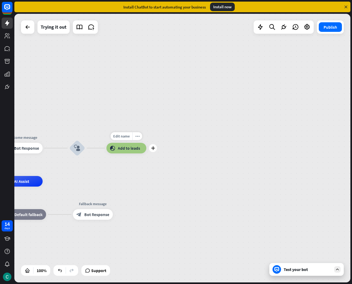
click at [133, 150] on span "Add to leads" at bounding box center [129, 148] width 22 height 5
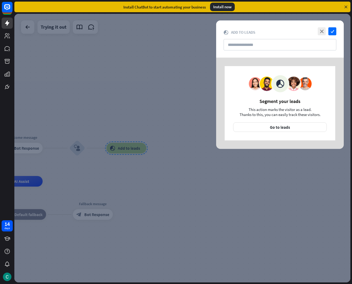
click at [133, 150] on div at bounding box center [182, 148] width 336 height 269
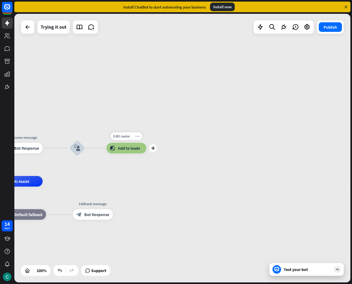
click at [138, 135] on icon "more_horiz" at bounding box center [137, 136] width 4 height 4
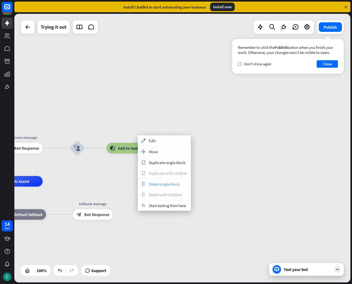
click at [153, 182] on span "Delete single block" at bounding box center [164, 184] width 31 height 5
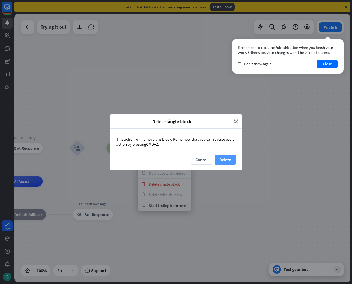
click at [228, 162] on button "Delete" at bounding box center [224, 160] width 21 height 10
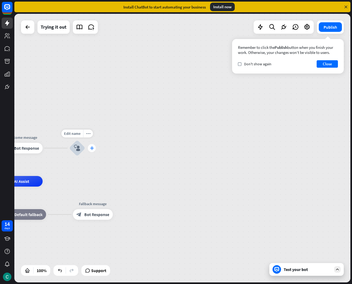
click at [92, 148] on icon "plus" at bounding box center [92, 148] width 4 height 4
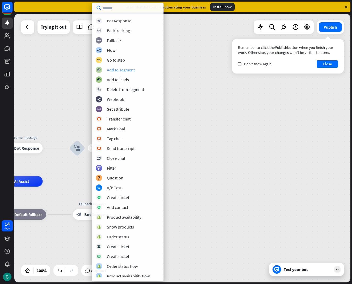
click at [120, 69] on div "Add to segment" at bounding box center [121, 69] width 28 height 5
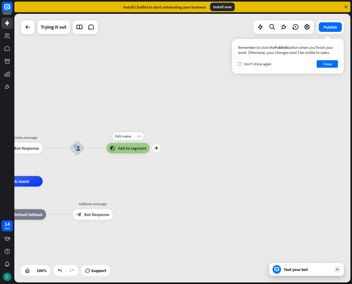
click at [124, 149] on span "Add to segment" at bounding box center [132, 148] width 28 height 5
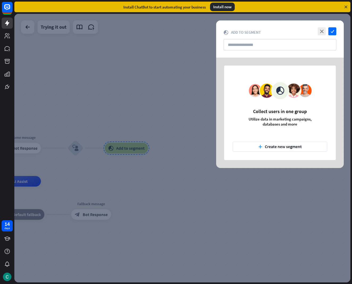
click at [124, 149] on div at bounding box center [182, 148] width 336 height 269
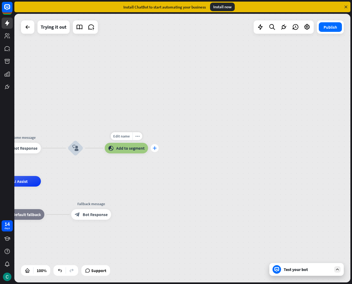
click at [154, 149] on icon "plus" at bounding box center [154, 148] width 4 height 4
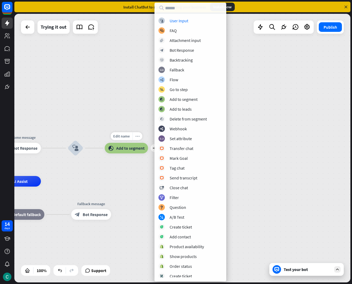
click at [139, 136] on div "more_horiz" at bounding box center [137, 136] width 10 height 8
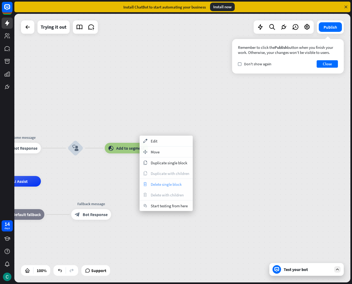
click at [159, 181] on div "trash Delete single block" at bounding box center [165, 184] width 53 height 11
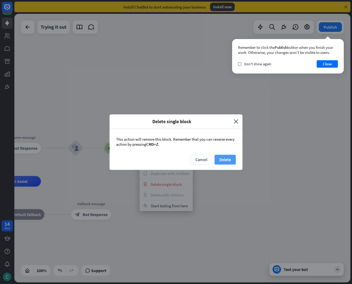
click at [227, 159] on button "Delete" at bounding box center [224, 160] width 21 height 10
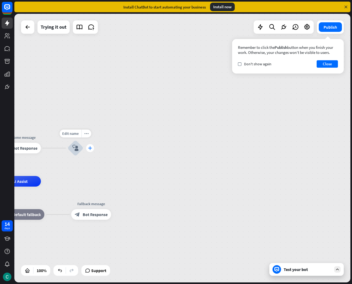
click at [91, 148] on icon "plus" at bounding box center [90, 148] width 4 height 4
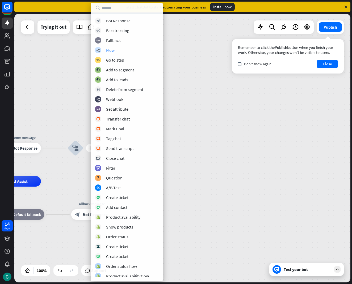
click at [122, 53] on div "builder_tree Flow" at bounding box center [127, 50] width 64 height 6
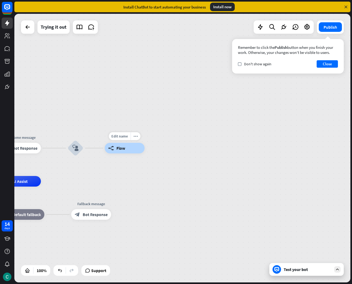
click at [125, 150] on span "Flow" at bounding box center [120, 148] width 9 height 5
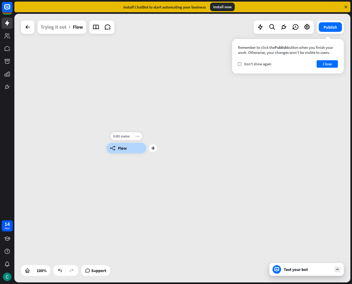
click at [138, 137] on icon "more_horiz" at bounding box center [137, 136] width 4 height 4
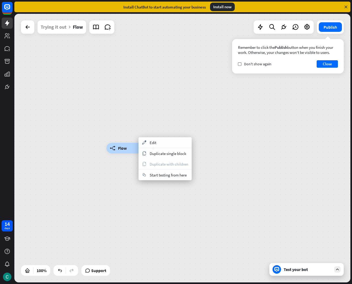
click at [121, 143] on div "plus builder_tree Flow" at bounding box center [126, 148] width 40 height 11
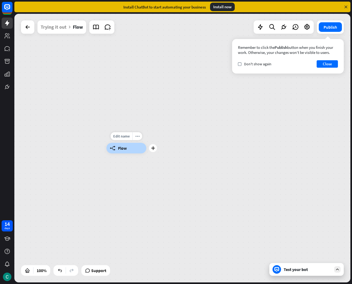
click at [130, 149] on div "builder_tree Flow" at bounding box center [126, 148] width 40 height 11
click at [130, 148] on div "builder_tree Flow" at bounding box center [126, 148] width 40 height 11
drag, startPoint x: 129, startPoint y: 148, endPoint x: 112, endPoint y: 146, distance: 17.1
click at [112, 146] on div "builder_tree Flow" at bounding box center [126, 148] width 40 height 11
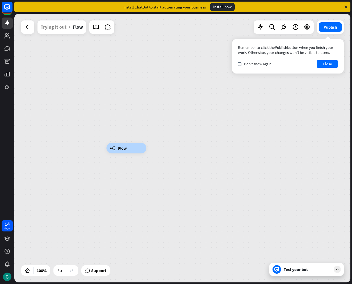
click at [112, 146] on icon "builder_tree" at bounding box center [113, 148] width 6 height 5
click at [136, 136] on icon "more_horiz" at bounding box center [137, 136] width 4 height 4
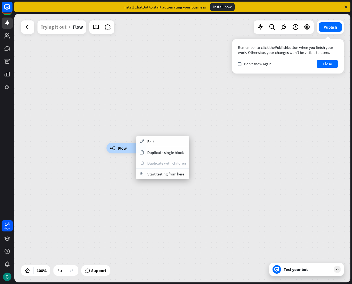
click at [128, 125] on div "builder_tree Flow" at bounding box center [182, 148] width 336 height 269
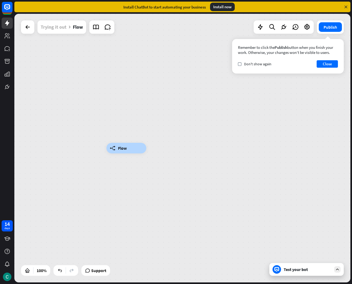
click at [59, 26] on div "Trying it out" at bounding box center [54, 26] width 26 height 13
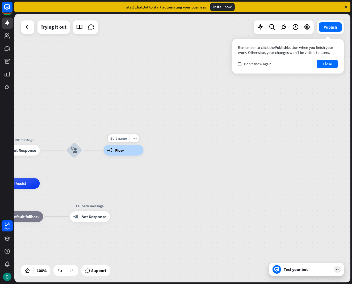
click at [135, 138] on icon "more_horiz" at bounding box center [134, 139] width 4 height 4
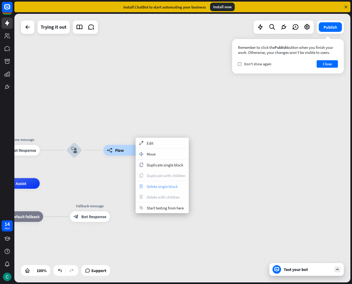
click at [154, 184] on div "trash Delete single block" at bounding box center [161, 186] width 53 height 11
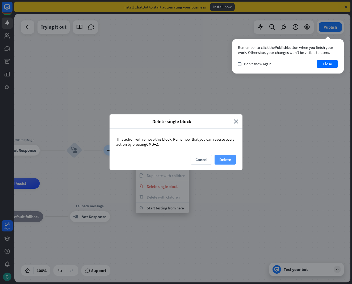
click at [231, 159] on button "Delete" at bounding box center [224, 160] width 21 height 10
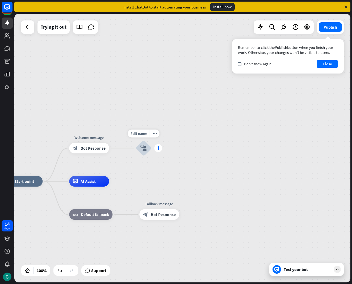
click at [160, 150] on div "plus" at bounding box center [158, 148] width 8 height 8
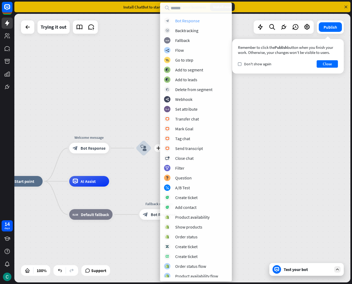
click at [183, 21] on div "Bot Response" at bounding box center [187, 20] width 24 height 5
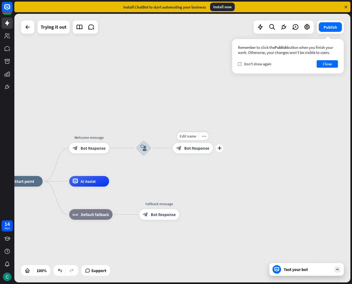
click at [183, 152] on div "block_bot_response Bot Response" at bounding box center [193, 148] width 40 height 11
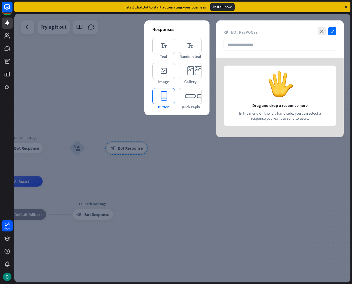
click at [161, 100] on icon "editor_button" at bounding box center [163, 96] width 23 height 16
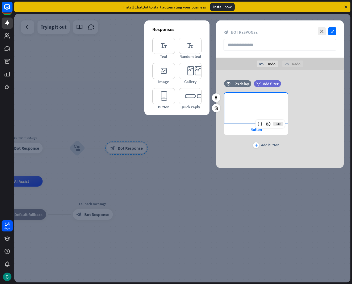
click at [251, 108] on div "**********" at bounding box center [255, 108] width 63 height 31
drag, startPoint x: 242, startPoint y: 114, endPoint x: 264, endPoint y: 115, distance: 21.5
click at [264, 115] on div "**********" at bounding box center [255, 108] width 63 height 31
drag, startPoint x: 264, startPoint y: 115, endPoint x: 227, endPoint y: 121, distance: 37.4
click at [224, 120] on div "**********" at bounding box center [279, 120] width 127 height 57
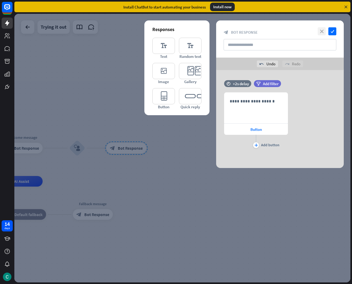
click at [321, 32] on icon "close" at bounding box center [321, 31] width 8 height 8
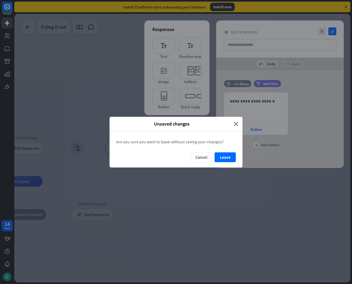
click at [225, 160] on button "Leave" at bounding box center [224, 157] width 21 height 10
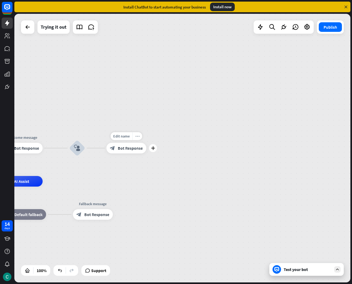
click at [136, 137] on icon "more_horiz" at bounding box center [137, 136] width 4 height 4
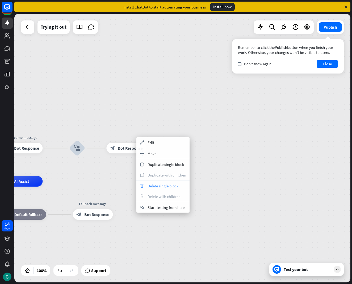
click at [169, 186] on span "Delete single block" at bounding box center [162, 186] width 31 height 5
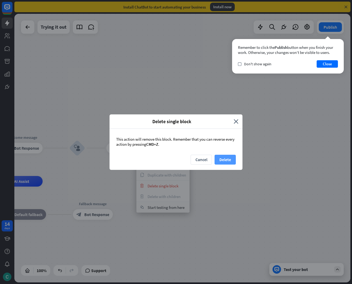
click at [233, 160] on button "Delete" at bounding box center [224, 160] width 21 height 10
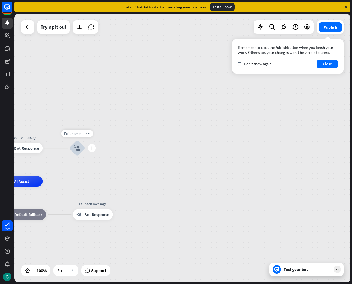
click at [80, 148] on icon "block_user_input" at bounding box center [77, 148] width 6 height 6
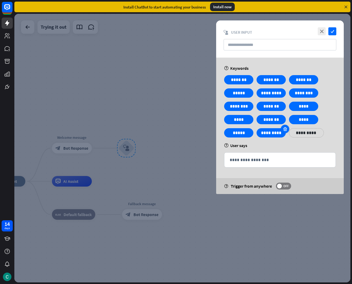
click at [283, 129] on icon at bounding box center [284, 129] width 5 height 5
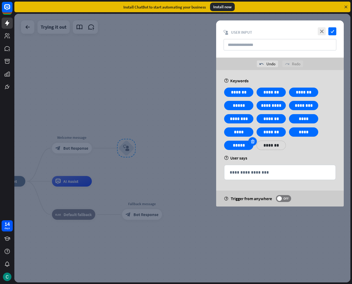
click at [252, 143] on icon at bounding box center [252, 141] width 5 height 5
click at [252, 130] on icon at bounding box center [252, 128] width 5 height 5
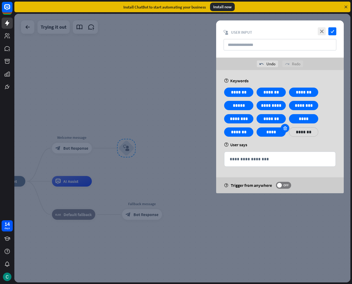
click at [286, 128] on icon at bounding box center [284, 128] width 5 height 5
click at [253, 129] on icon at bounding box center [252, 128] width 5 height 5
click at [249, 115] on div at bounding box center [252, 115] width 8 height 8
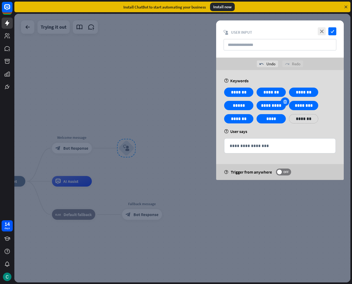
click at [283, 104] on div at bounding box center [284, 101] width 8 height 8
click at [251, 103] on icon at bounding box center [252, 101] width 5 height 5
click at [284, 102] on icon at bounding box center [284, 101] width 5 height 5
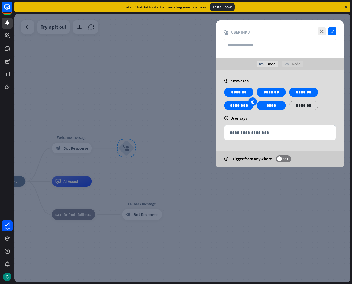
click at [253, 100] on icon at bounding box center [252, 101] width 5 height 5
click at [249, 101] on div at bounding box center [252, 101] width 8 height 8
drag, startPoint x: 250, startPoint y: 89, endPoint x: 253, endPoint y: 90, distance: 3.1
click at [250, 90] on icon at bounding box center [252, 88] width 5 height 5
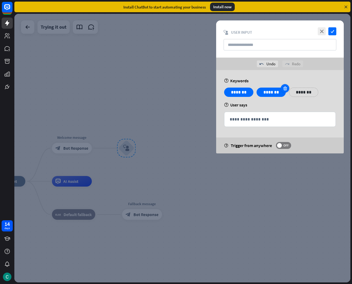
click at [282, 90] on div at bounding box center [284, 88] width 8 height 8
click at [251, 89] on icon at bounding box center [252, 88] width 5 height 5
click at [155, 132] on div at bounding box center [182, 148] width 336 height 269
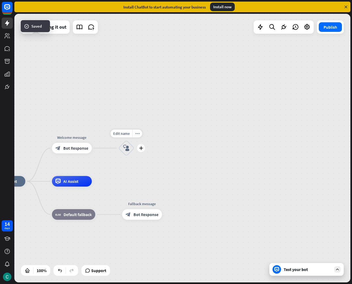
click at [132, 150] on div "block_user_input" at bounding box center [126, 148] width 16 height 16
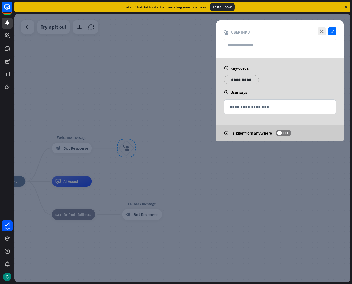
click at [126, 150] on div at bounding box center [182, 148] width 336 height 269
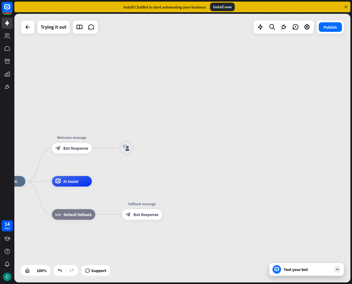
click at [126, 150] on icon "block_user_input" at bounding box center [126, 148] width 6 height 6
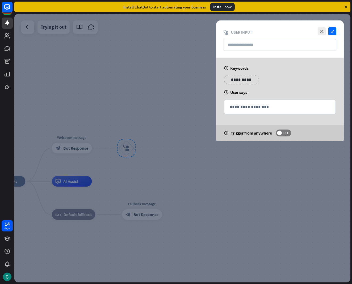
click at [178, 144] on div at bounding box center [182, 148] width 336 height 269
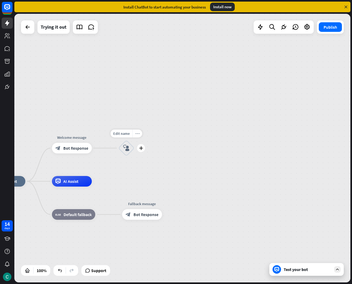
click at [137, 134] on icon "more_horiz" at bounding box center [137, 134] width 4 height 4
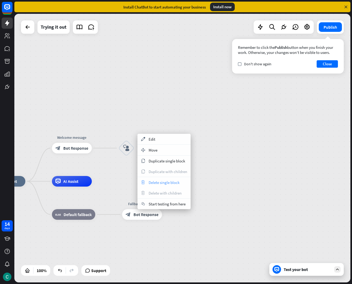
click at [160, 182] on span "Delete single block" at bounding box center [163, 182] width 31 height 5
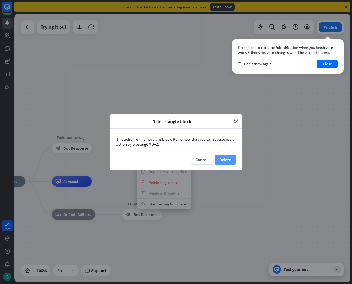
click at [231, 161] on button "Delete" at bounding box center [224, 160] width 21 height 10
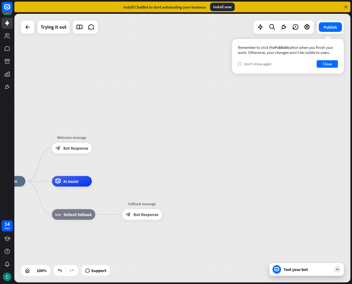
click at [242, 65] on div "check Don't show again" at bounding box center [254, 64] width 33 height 5
click at [325, 65] on button "Close" at bounding box center [326, 63] width 21 height 7
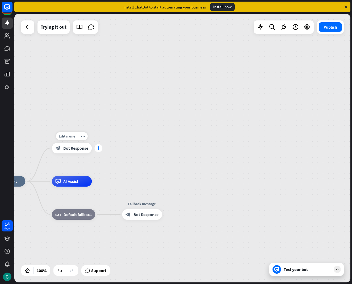
click at [98, 150] on icon "plus" at bounding box center [98, 148] width 4 height 4
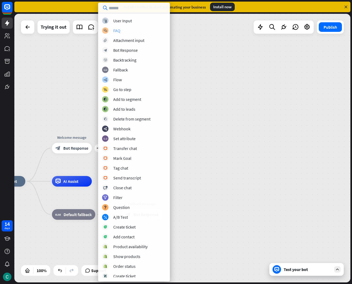
click at [109, 31] on div "block_faq FAQ" at bounding box center [134, 30] width 64 height 6
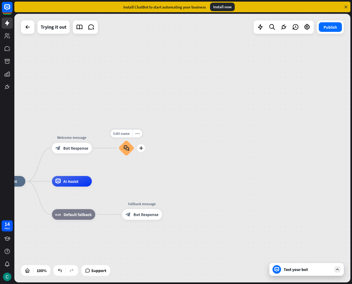
click at [126, 147] on icon "block_faq" at bounding box center [127, 148] width 6 height 6
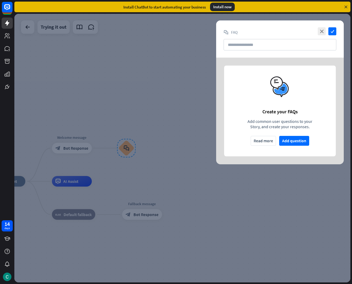
click at [127, 146] on div at bounding box center [182, 148] width 336 height 269
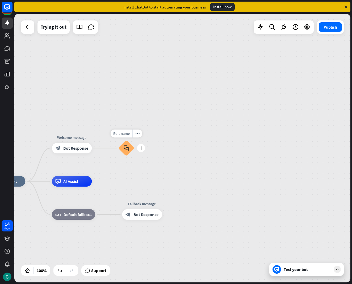
click at [129, 147] on icon "block_faq" at bounding box center [127, 148] width 6 height 6
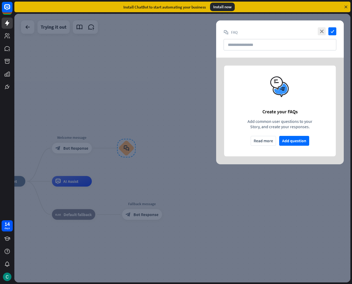
click at [127, 138] on div at bounding box center [182, 148] width 336 height 269
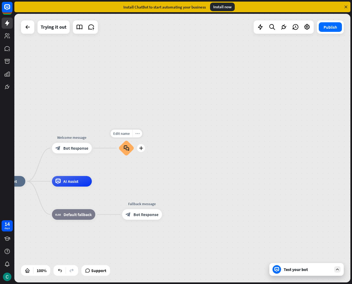
click at [137, 133] on icon "more_horiz" at bounding box center [137, 134] width 4 height 4
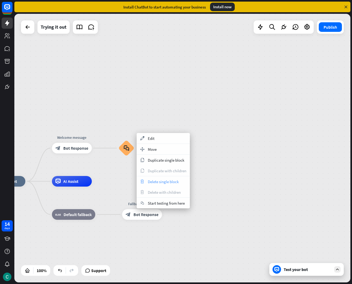
click at [164, 177] on div "trash Delete single block" at bounding box center [163, 181] width 53 height 11
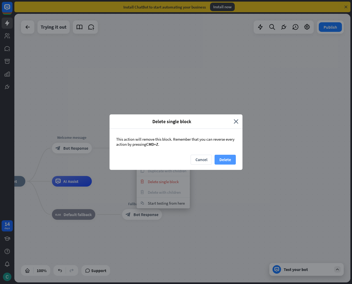
click at [224, 159] on button "Delete" at bounding box center [224, 160] width 21 height 10
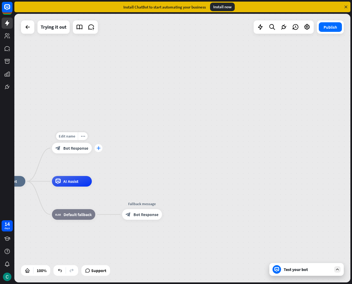
click at [97, 146] on icon "plus" at bounding box center [98, 148] width 4 height 4
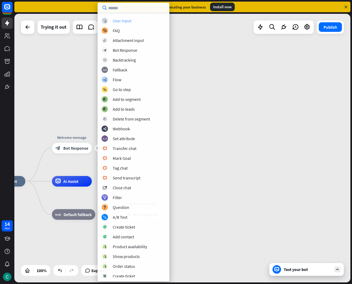
click at [117, 22] on div "User Input" at bounding box center [122, 20] width 19 height 5
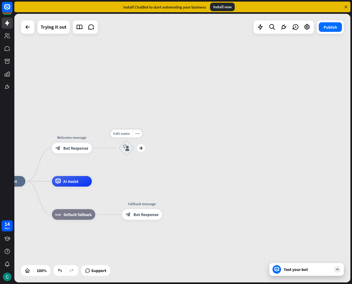
click at [134, 149] on div "Edit name more_horiz plus block_user_input" at bounding box center [126, 148] width 16 height 16
click at [132, 149] on div "block_user_input" at bounding box center [126, 148] width 16 height 16
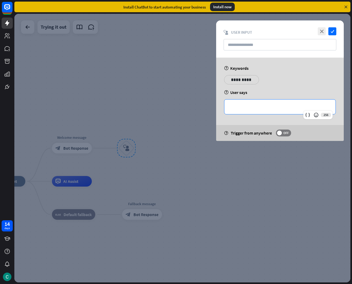
click at [248, 104] on div "**********" at bounding box center [279, 107] width 111 height 15
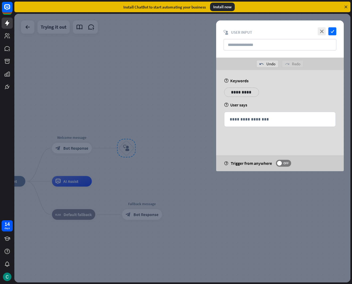
drag, startPoint x: 293, startPoint y: 108, endPoint x: 290, endPoint y: 93, distance: 15.4
click at [293, 108] on div "**********" at bounding box center [279, 120] width 127 height 101
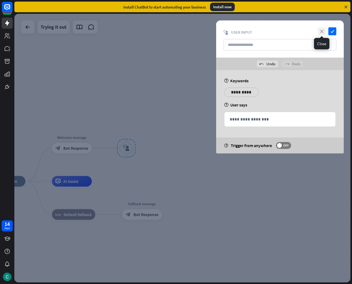
click at [323, 31] on icon "close" at bounding box center [321, 31] width 8 height 8
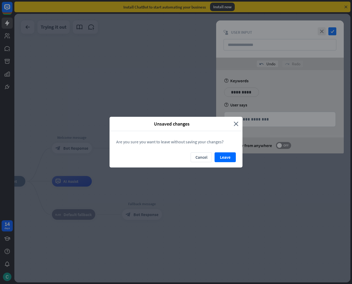
click at [239, 158] on div "Cancel Leave" at bounding box center [175, 159] width 133 height 15
click at [233, 158] on button "Leave" at bounding box center [224, 157] width 21 height 10
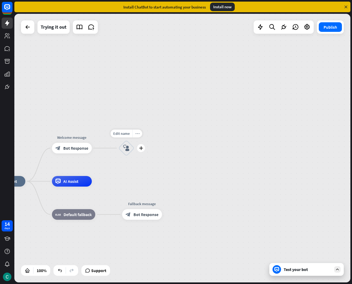
click at [136, 136] on div "more_horiz" at bounding box center [137, 134] width 10 height 8
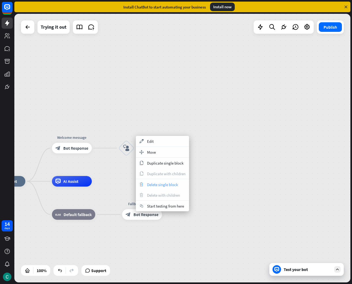
click at [162, 183] on span "Delete single block" at bounding box center [162, 184] width 31 height 5
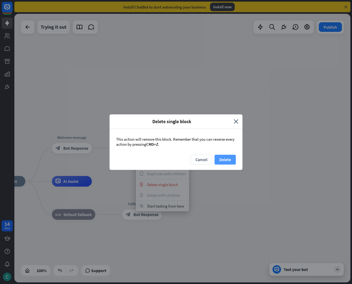
click at [231, 163] on button "Delete" at bounding box center [224, 160] width 21 height 10
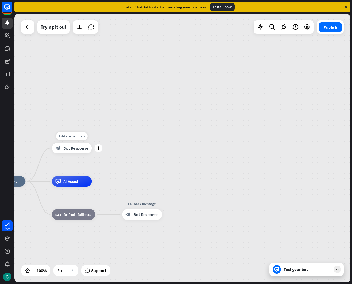
click at [82, 149] on span "Bot Response" at bounding box center [75, 148] width 25 height 5
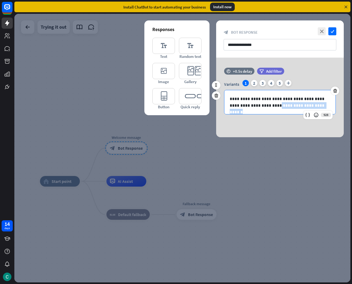
drag, startPoint x: 270, startPoint y: 105, endPoint x: 335, endPoint y: 110, distance: 64.7
click at [335, 110] on div "**********" at bounding box center [279, 102] width 111 height 24
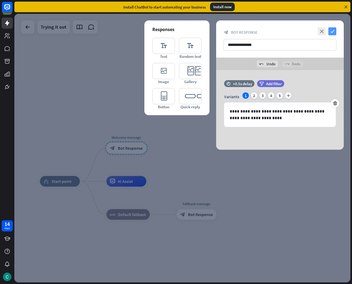
click at [334, 30] on icon "check" at bounding box center [332, 31] width 8 height 8
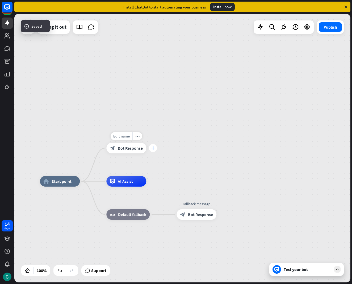
click at [151, 149] on div "plus" at bounding box center [153, 148] width 8 height 8
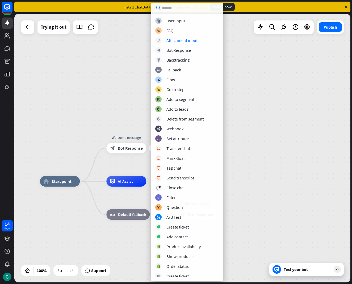
scroll to position [0, 0]
click at [175, 49] on div "Bot Response" at bounding box center [178, 49] width 24 height 5
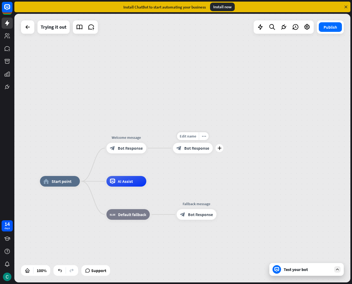
click at [200, 149] on span "Bot Response" at bounding box center [196, 148] width 25 height 5
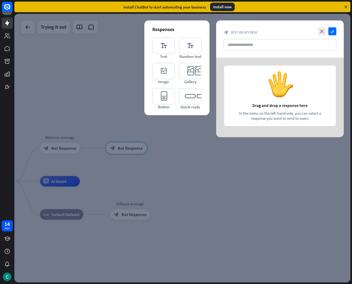
drag, startPoint x: 247, startPoint y: 89, endPoint x: 248, endPoint y: 97, distance: 8.3
click at [248, 97] on div at bounding box center [279, 98] width 127 height 80
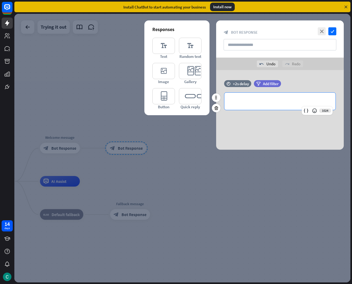
click at [252, 101] on p "**********" at bounding box center [279, 101] width 100 height 7
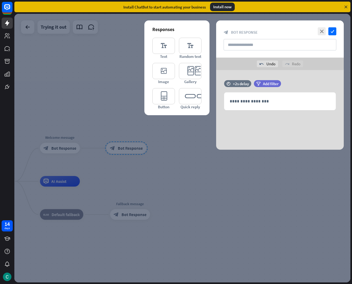
click at [215, 106] on icon at bounding box center [216, 108] width 5 height 5
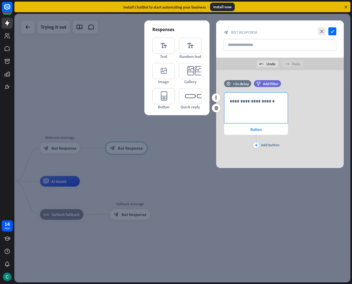
click at [252, 103] on p "**********" at bounding box center [255, 101] width 53 height 7
click at [253, 145] on div "plus Add button" at bounding box center [256, 141] width 64 height 13
click at [255, 146] on icon "plus" at bounding box center [255, 145] width 3 height 3
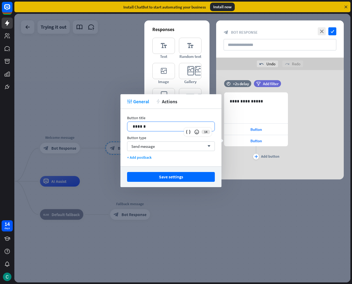
click at [187, 124] on p "******" at bounding box center [171, 126] width 76 height 7
click at [161, 148] on div "Send message arrow_down" at bounding box center [171, 147] width 88 height 10
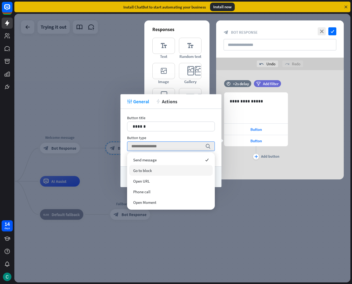
click at [160, 171] on div "Go to block" at bounding box center [170, 170] width 83 height 11
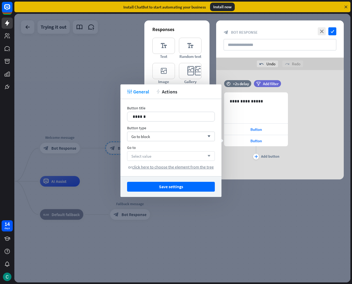
click at [167, 157] on div "Select value arrow_down" at bounding box center [171, 156] width 88 height 10
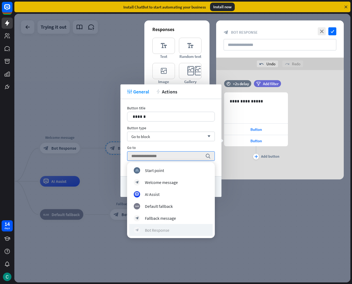
click at [159, 232] on div "Bot Response" at bounding box center [157, 230] width 24 height 5
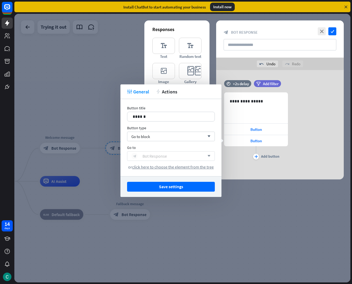
click at [167, 156] on div "block_bot_response Bot Response" at bounding box center [167, 156] width 73 height 6
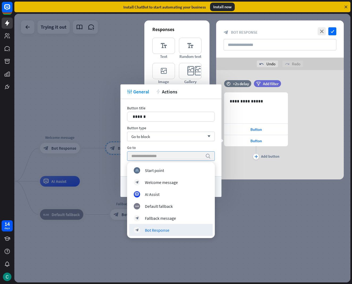
click at [165, 235] on div "block_bot_response Bot Response" at bounding box center [170, 230] width 83 height 12
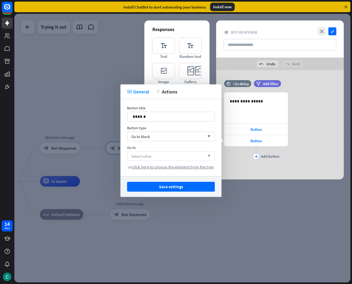
click at [181, 156] on div "Select value arrow_down" at bounding box center [171, 156] width 88 height 10
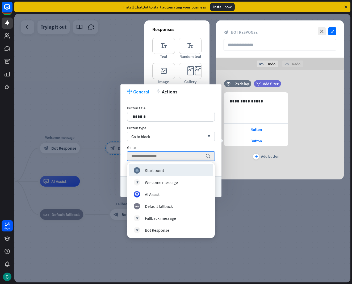
click at [242, 151] on div "plus Add button" at bounding box center [256, 152] width 64 height 13
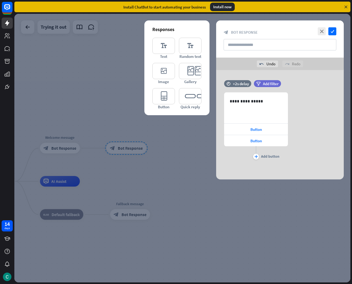
click at [218, 109] on icon at bounding box center [216, 108] width 5 height 5
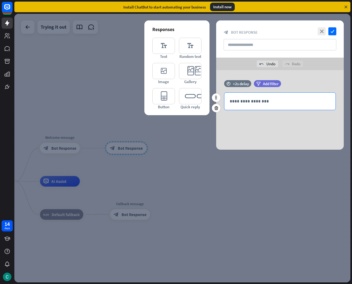
click at [266, 100] on p "**********" at bounding box center [279, 101] width 100 height 7
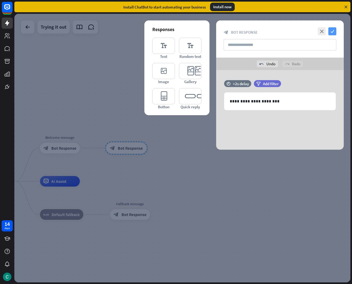
click at [333, 32] on icon "check" at bounding box center [332, 31] width 8 height 8
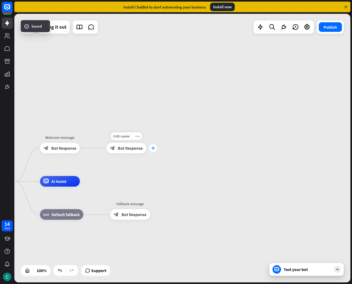
click at [150, 149] on div "plus" at bounding box center [153, 148] width 8 height 8
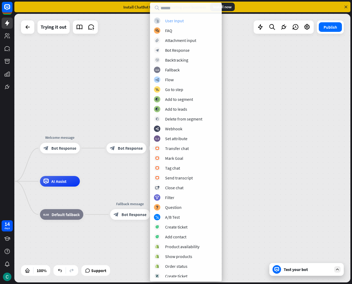
click at [165, 23] on div "User Input" at bounding box center [174, 20] width 19 height 5
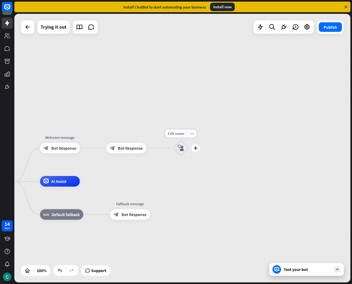
click at [176, 150] on div "block_user_input" at bounding box center [181, 148] width 16 height 16
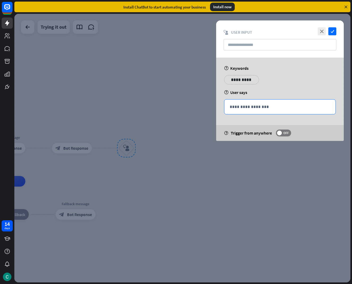
click at [250, 108] on p "**********" at bounding box center [279, 107] width 100 height 7
click at [243, 79] on p "**********" at bounding box center [241, 79] width 27 height 7
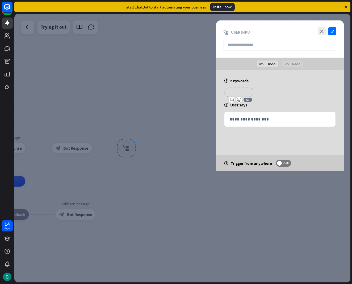
click at [238, 91] on p "**********" at bounding box center [238, 92] width 21 height 7
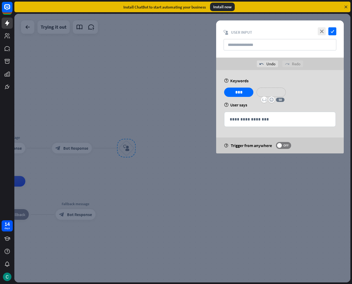
click at [277, 91] on p "**********" at bounding box center [270, 92] width 21 height 7
click at [261, 101] on div "variable" at bounding box center [264, 100] width 6 height 6
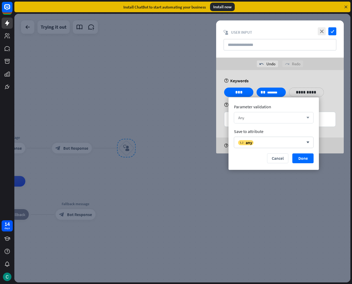
click at [276, 118] on div "Any" at bounding box center [270, 117] width 65 height 5
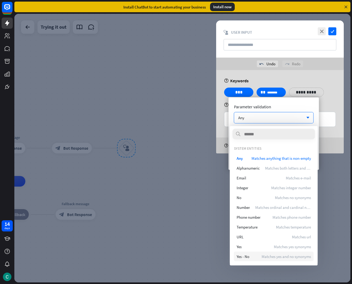
click at [264, 257] on span "Matches yes and no synonyms" at bounding box center [285, 256] width 49 height 5
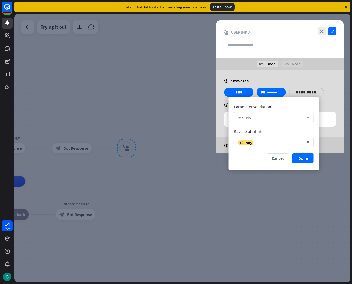
click at [266, 119] on div "Yes - No" at bounding box center [270, 117] width 65 height 5
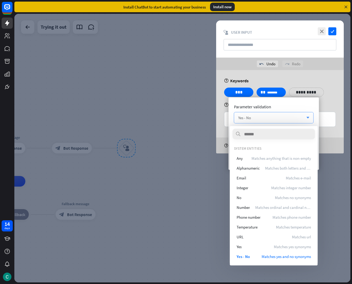
click at [277, 118] on div "Yes - No" at bounding box center [270, 117] width 65 height 5
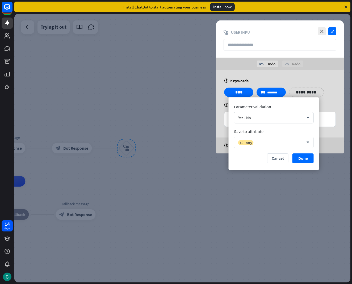
click at [288, 139] on div "variable any arrow_down" at bounding box center [274, 142] width 80 height 11
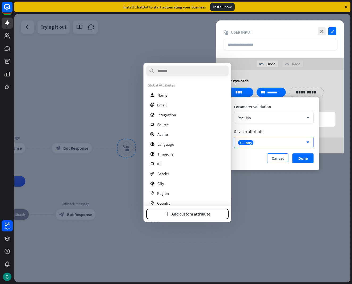
drag, startPoint x: 263, startPoint y: 139, endPoint x: 275, endPoint y: 155, distance: 20.3
click at [263, 139] on div "variable any arrow_down" at bounding box center [274, 142] width 80 height 11
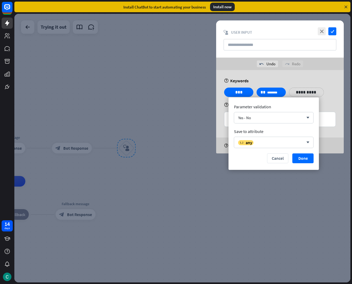
click at [275, 160] on button "Cancel" at bounding box center [277, 159] width 21 height 10
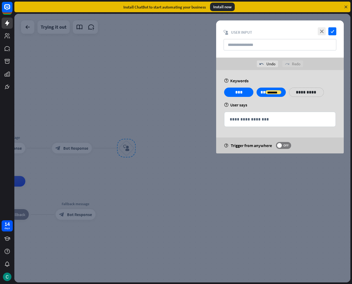
click at [262, 98] on div "**********" at bounding box center [279, 94] width 115 height 13
click at [284, 87] on icon at bounding box center [284, 88] width 5 height 5
click at [275, 95] on p "**********" at bounding box center [270, 92] width 21 height 7
click at [275, 101] on div "emoji_smile" at bounding box center [271, 100] width 7 height 6
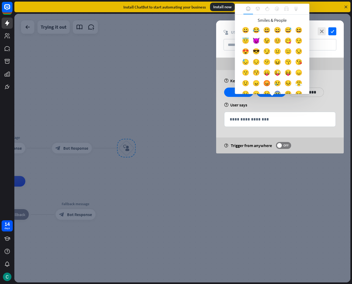
click at [305, 102] on div "**********" at bounding box center [279, 111] width 127 height 83
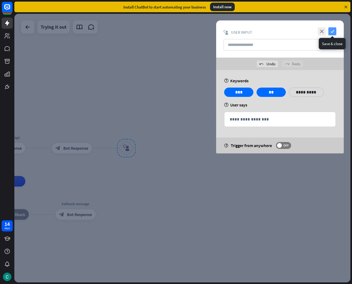
click at [334, 33] on icon "check" at bounding box center [332, 31] width 8 height 8
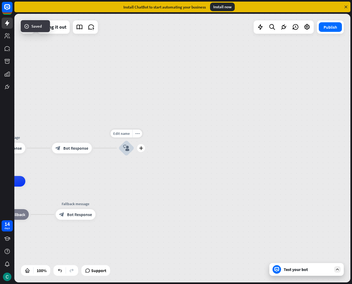
click at [130, 152] on div "block_user_input" at bounding box center [126, 148] width 16 height 16
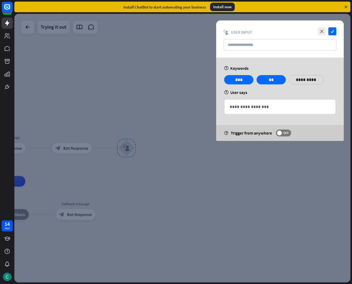
click at [148, 149] on div at bounding box center [182, 148] width 336 height 269
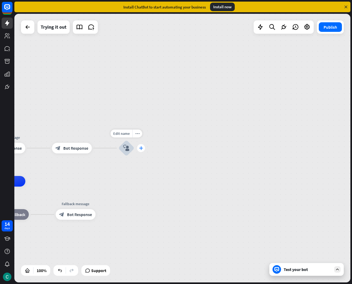
click at [143, 147] on icon "plus" at bounding box center [141, 148] width 4 height 4
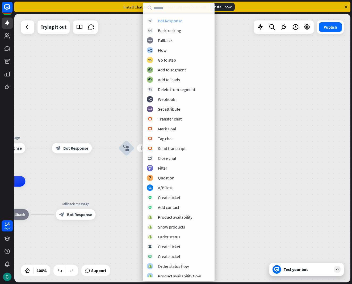
click at [182, 22] on div "block_bot_response Bot Response" at bounding box center [179, 21] width 64 height 6
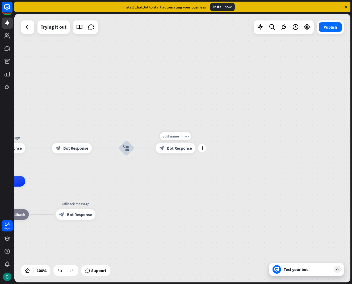
click at [165, 148] on div "block_bot_response Bot Response" at bounding box center [175, 148] width 40 height 11
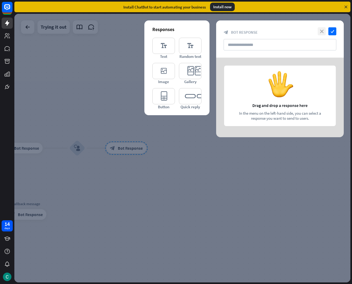
click at [323, 29] on icon "close" at bounding box center [321, 31] width 8 height 8
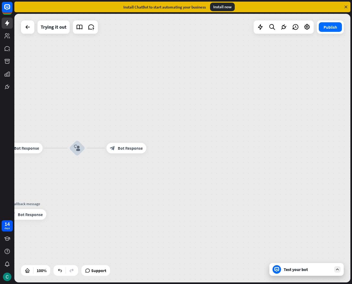
click at [303, 273] on div "Test your bot" at bounding box center [306, 269] width 74 height 13
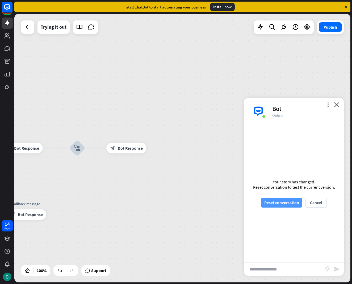
click at [275, 205] on button "Reset conversation" at bounding box center [281, 203] width 41 height 10
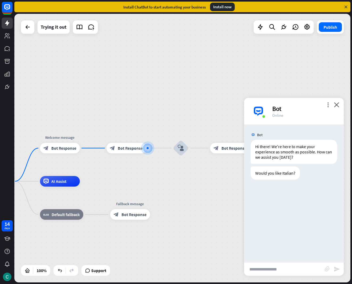
click at [265, 267] on input "text" at bounding box center [284, 269] width 80 height 13
click at [341, 100] on div "more_vert close Bot Online" at bounding box center [294, 111] width 100 height 27
click at [338, 102] on div "more_vert close Bot Online" at bounding box center [294, 111] width 100 height 27
click at [336, 105] on icon "close" at bounding box center [336, 104] width 5 height 5
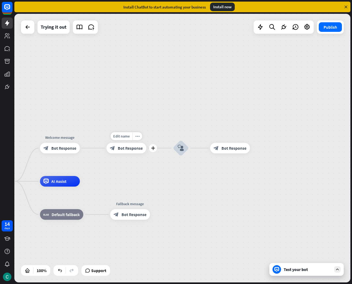
click at [137, 151] on span "Bot Response" at bounding box center [130, 148] width 25 height 5
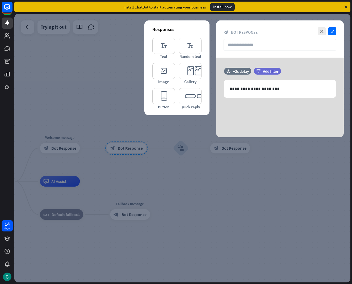
drag, startPoint x: 128, startPoint y: 143, endPoint x: 115, endPoint y: 142, distance: 13.0
click at [127, 143] on div at bounding box center [182, 148] width 336 height 269
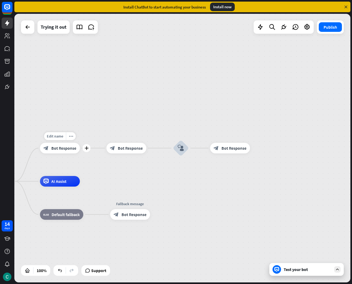
click at [46, 147] on icon "block_bot_response" at bounding box center [45, 148] width 5 height 5
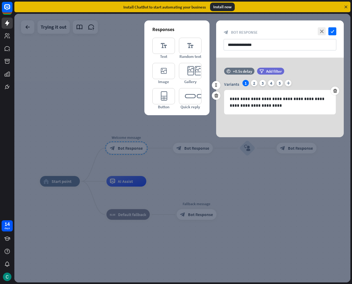
click at [249, 83] on div "Variants 1 2 3 4 5 plus" at bounding box center [280, 84] width 112 height 8
click at [244, 101] on p "**********" at bounding box center [279, 102] width 100 height 13
click at [290, 110] on div "**********" at bounding box center [279, 102] width 111 height 24
click at [256, 82] on div "2" at bounding box center [254, 83] width 6 height 6
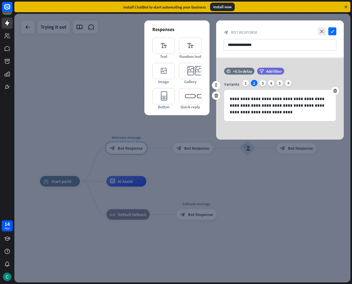
drag, startPoint x: 335, startPoint y: 93, endPoint x: 331, endPoint y: 92, distance: 4.8
click at [334, 93] on icon at bounding box center [334, 90] width 5 height 5
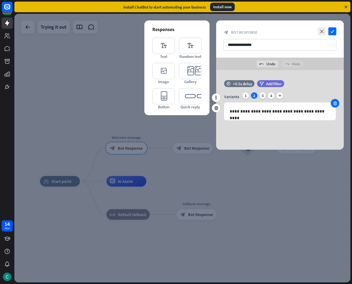
click at [335, 102] on icon at bounding box center [334, 103] width 5 height 5
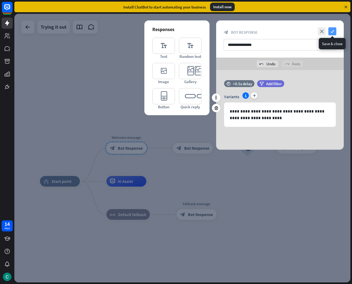
click at [333, 29] on icon "check" at bounding box center [332, 31] width 8 height 8
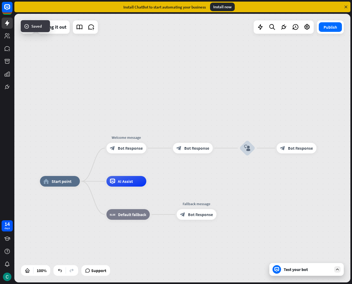
click at [306, 274] on div "Test your bot" at bounding box center [306, 269] width 74 height 13
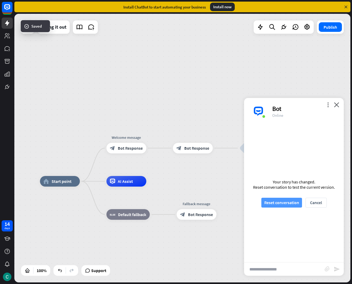
click at [280, 199] on button "Reset conversation" at bounding box center [281, 203] width 41 height 10
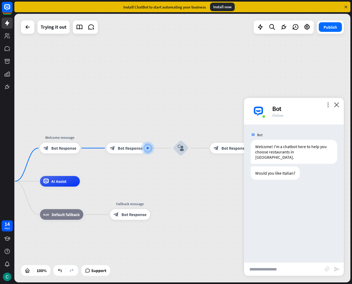
click at [287, 273] on input "text" at bounding box center [284, 269] width 80 height 13
type input "**"
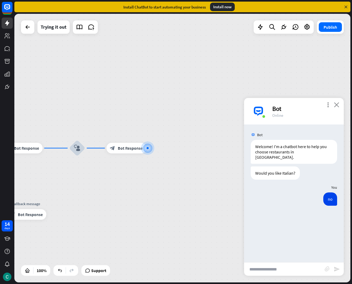
click at [336, 104] on icon "close" at bounding box center [336, 104] width 5 height 5
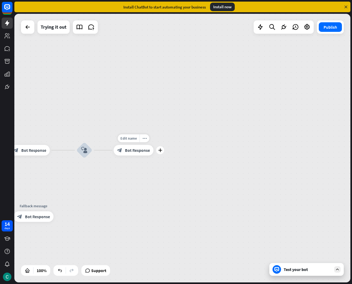
click at [129, 148] on span "Bot Response" at bounding box center [137, 150] width 25 height 5
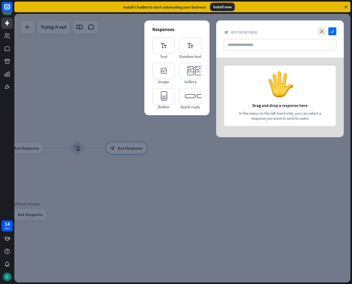
click at [142, 146] on div at bounding box center [182, 148] width 336 height 269
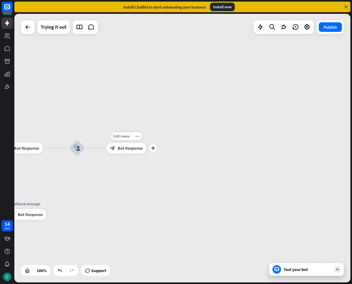
click at [111, 148] on icon "block_bot_response" at bounding box center [112, 148] width 5 height 5
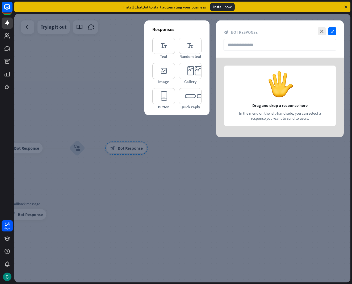
drag, startPoint x: 126, startPoint y: 143, endPoint x: 119, endPoint y: 143, distance: 6.9
click at [126, 143] on div at bounding box center [182, 148] width 336 height 269
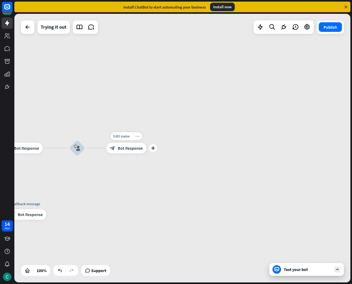
click at [137, 137] on icon "more_horiz" at bounding box center [137, 136] width 4 height 4
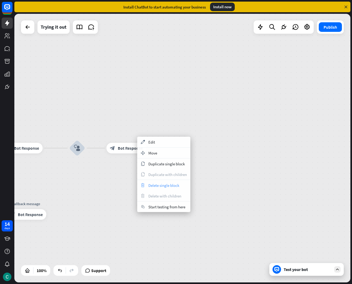
click at [159, 185] on span "Delete single block" at bounding box center [163, 185] width 31 height 5
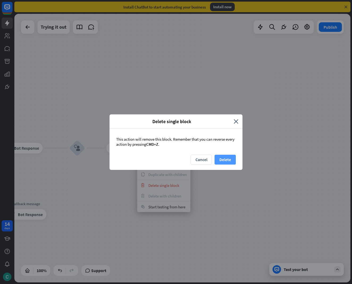
click at [232, 160] on button "Delete" at bounding box center [224, 160] width 21 height 10
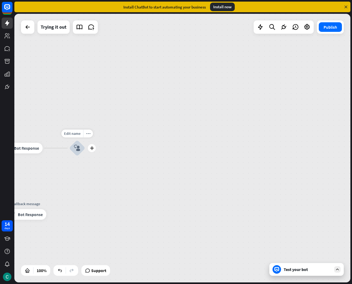
click at [79, 150] on icon "block_user_input" at bounding box center [77, 148] width 6 height 6
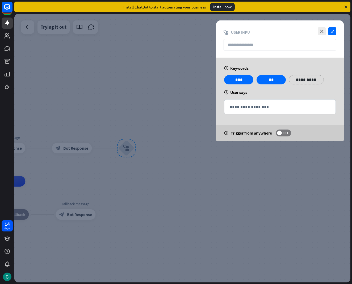
click at [172, 149] on div at bounding box center [182, 148] width 336 height 269
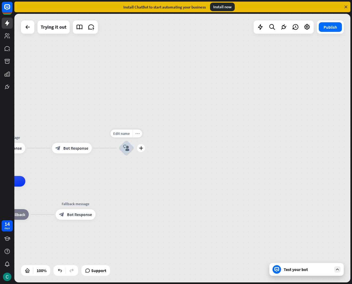
click at [134, 135] on div "more_horiz" at bounding box center [137, 134] width 10 height 8
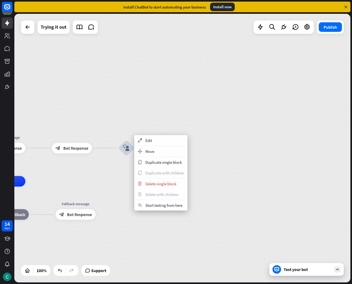
click at [209, 145] on div "home_2 Start point Welcome message block_bot_response Bot Response block_bot_re…" at bounding box center [182, 148] width 336 height 269
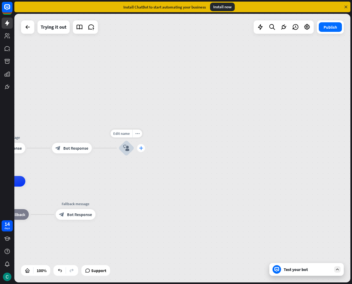
click at [141, 152] on div "plus" at bounding box center [141, 148] width 8 height 8
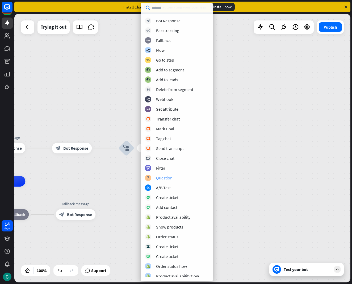
click at [164, 176] on div "Question" at bounding box center [164, 177] width 16 height 5
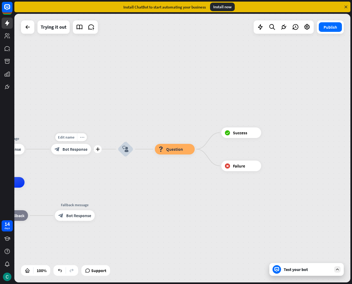
click at [84, 137] on div "more_horiz" at bounding box center [82, 137] width 10 height 8
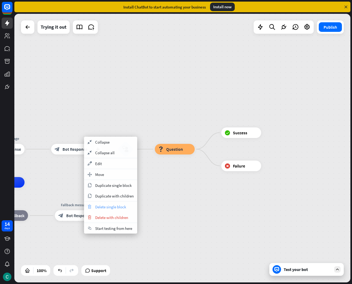
click at [112, 207] on span "Delete single block" at bounding box center [110, 207] width 31 height 5
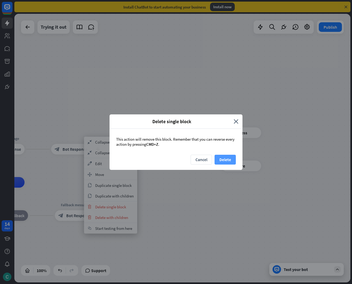
click at [231, 159] on button "Delete" at bounding box center [224, 160] width 21 height 10
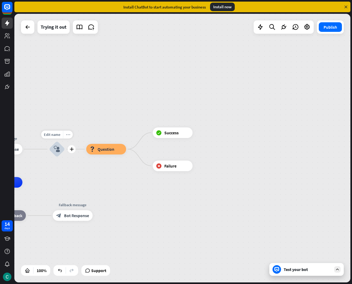
click at [69, 133] on icon "more_horiz" at bounding box center [68, 135] width 4 height 4
click at [67, 135] on icon "more_horiz" at bounding box center [68, 136] width 4 height 4
click at [68, 135] on icon "more_horiz" at bounding box center [68, 135] width 4 height 4
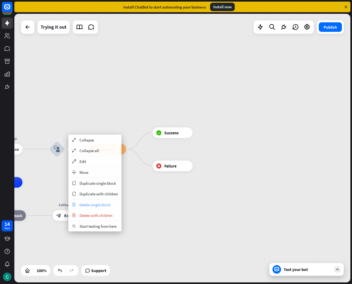
click at [99, 206] on span "Delete single block" at bounding box center [94, 204] width 31 height 5
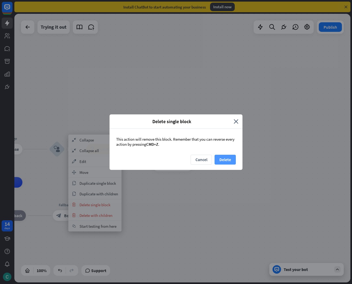
click at [229, 159] on button "Delete" at bounding box center [224, 160] width 21 height 10
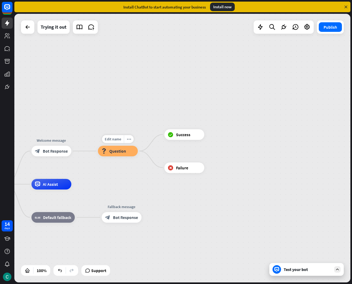
click at [118, 152] on span "Question" at bounding box center [117, 150] width 17 height 5
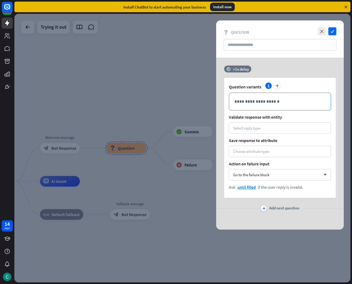
click at [250, 107] on div "**********" at bounding box center [279, 101] width 101 height 17
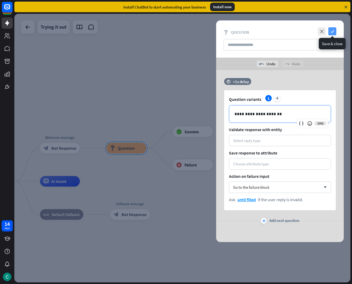
click at [334, 29] on icon "check" at bounding box center [332, 31] width 8 height 8
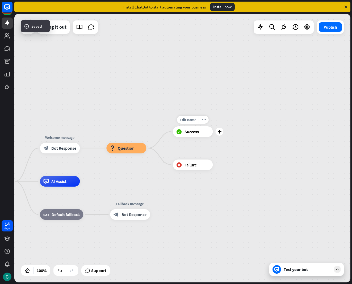
click at [194, 131] on span "Success" at bounding box center [191, 131] width 14 height 5
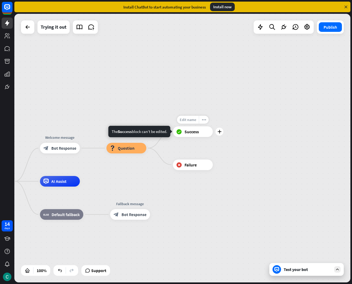
click at [196, 119] on div "Edit name" at bounding box center [188, 120] width 22 height 8
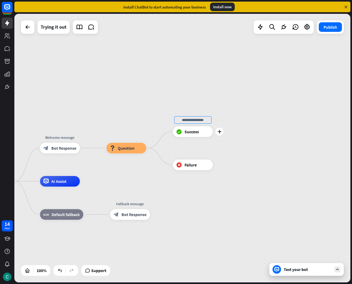
click at [210, 122] on input "text" at bounding box center [192, 119] width 37 height 7
click at [194, 131] on span "Success" at bounding box center [191, 131] width 14 height 5
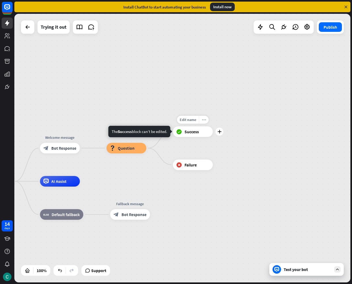
click at [203, 120] on icon "more_horiz" at bounding box center [204, 120] width 4 height 4
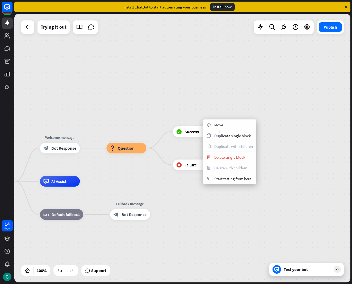
drag, startPoint x: 263, startPoint y: 91, endPoint x: 259, endPoint y: 99, distance: 9.0
click at [262, 91] on div "home_2 Start point Welcome message block_bot_response Bot Response block_questi…" at bounding box center [182, 148] width 336 height 269
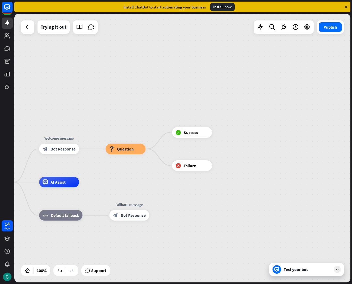
click at [337, 266] on div "Test your bot" at bounding box center [306, 269] width 74 height 13
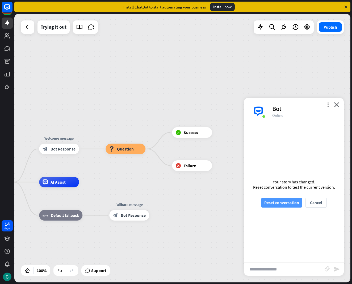
click at [290, 206] on button "Reset conversation" at bounding box center [281, 203] width 41 height 10
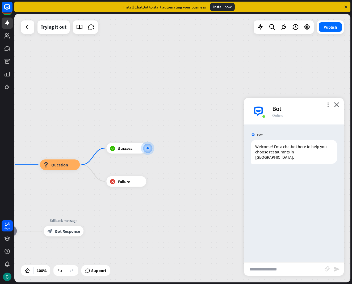
click at [286, 265] on input "text" at bounding box center [284, 269] width 80 height 13
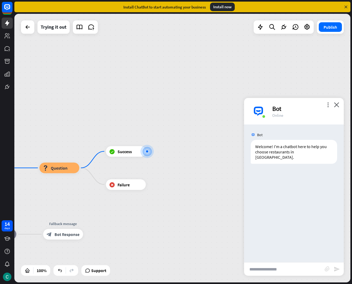
click at [340, 106] on div "more_vert close Bot Online" at bounding box center [294, 111] width 100 height 27
click at [337, 104] on icon "close" at bounding box center [336, 104] width 5 height 5
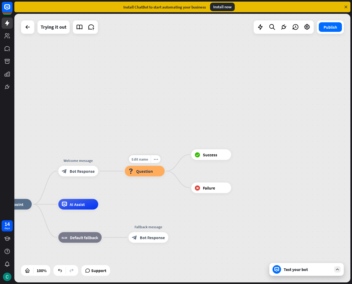
click at [143, 174] on div "block_question Question" at bounding box center [145, 171] width 40 height 11
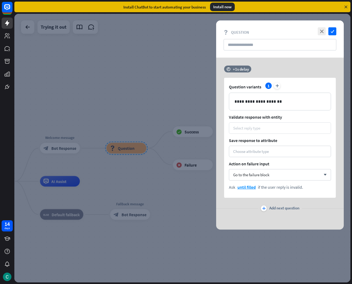
click at [256, 124] on div "Select reply type" at bounding box center [280, 127] width 102 height 11
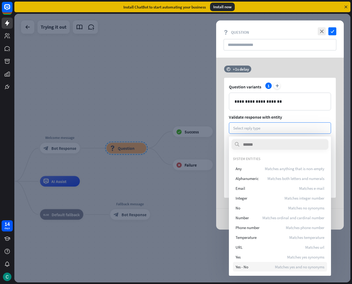
click at [279, 266] on span "Matches yes and no synonyms" at bounding box center [299, 267] width 49 height 5
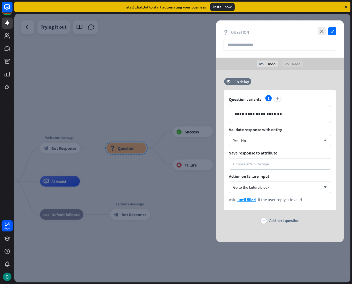
click at [251, 158] on div "**********" at bounding box center [280, 150] width 112 height 120
click at [251, 160] on div "Choose attribute type" at bounding box center [280, 163] width 102 height 11
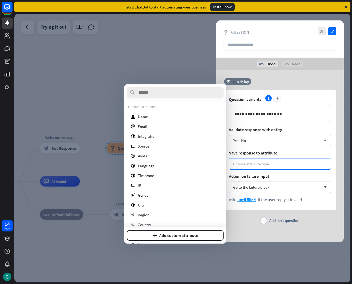
click at [294, 179] on span "Action on failure input" at bounding box center [280, 176] width 102 height 5
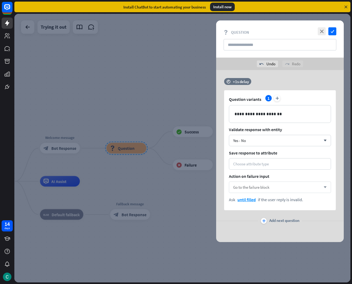
click at [290, 188] on div "Go to the failure block arrow_down" at bounding box center [280, 187] width 102 height 11
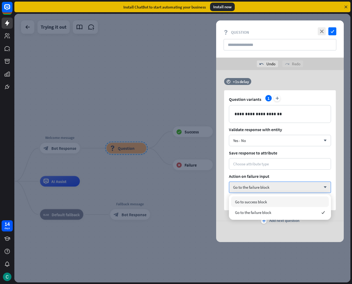
click at [292, 206] on div "Go to success block" at bounding box center [280, 202] width 98 height 11
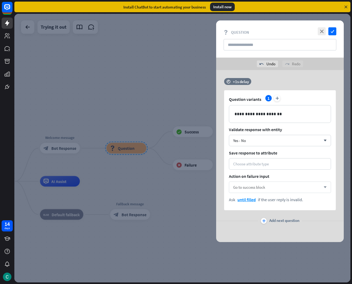
click at [287, 193] on div "Go to success block arrow_down" at bounding box center [280, 187] width 102 height 11
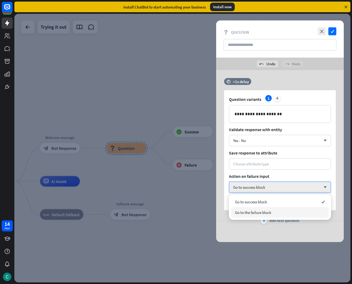
click at [289, 208] on div "Go to the failure block" at bounding box center [280, 212] width 98 height 11
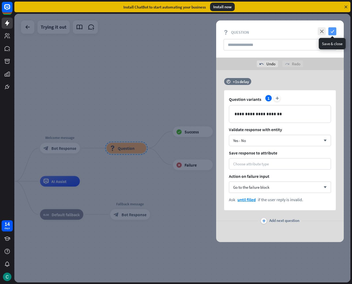
click at [332, 31] on icon "check" at bounding box center [332, 31] width 8 height 8
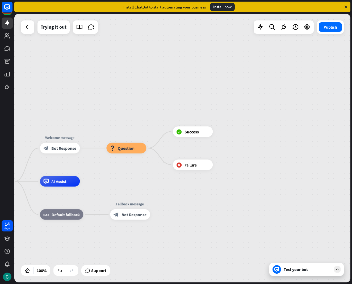
click at [306, 270] on div "Test your bot" at bounding box center [307, 269] width 48 height 5
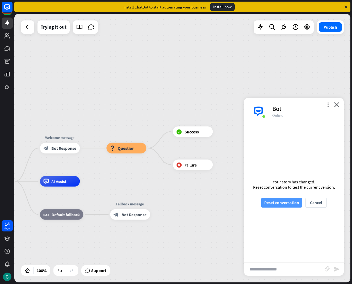
click at [277, 204] on button "Reset conversation" at bounding box center [281, 203] width 41 height 10
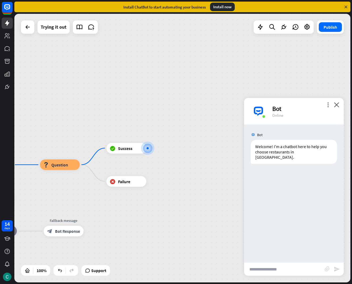
click at [340, 105] on div "more_vert close Bot Online" at bounding box center [294, 111] width 100 height 27
click at [333, 106] on div "Bot" at bounding box center [304, 109] width 65 height 8
click at [335, 106] on icon "close" at bounding box center [336, 104] width 5 height 5
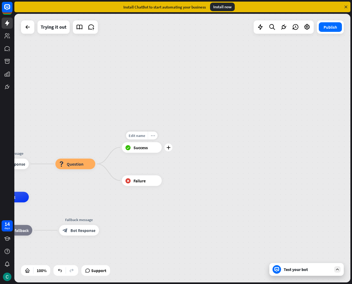
click at [149, 135] on div "more_horiz" at bounding box center [153, 135] width 10 height 8
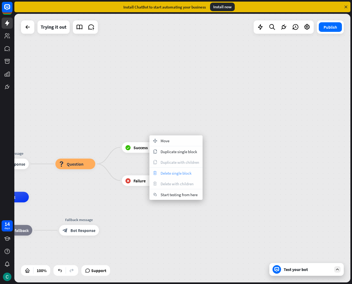
click at [164, 169] on div "trash Delete single block" at bounding box center [175, 173] width 53 height 11
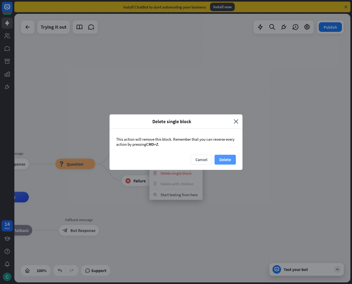
click at [223, 158] on button "Delete" at bounding box center [224, 160] width 21 height 10
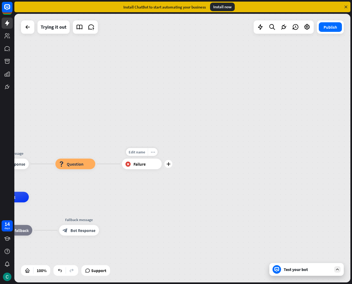
click at [152, 151] on icon "more_horiz" at bounding box center [153, 152] width 4 height 4
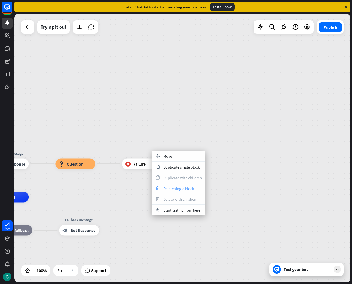
click at [172, 190] on span "Delete single block" at bounding box center [178, 188] width 31 height 5
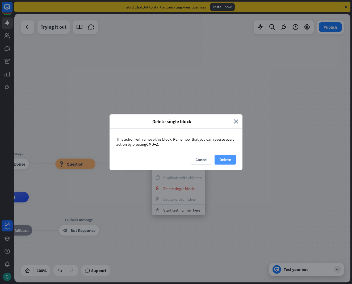
click at [224, 158] on button "Delete" at bounding box center [224, 160] width 21 height 10
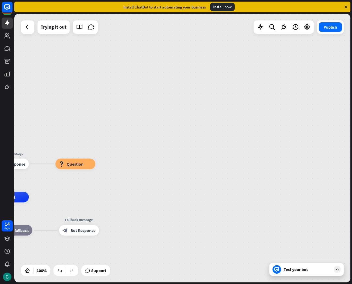
click at [72, 167] on div "block_question Question" at bounding box center [75, 164] width 40 height 11
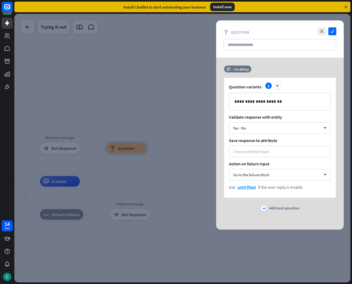
click at [194, 165] on div at bounding box center [182, 148] width 336 height 269
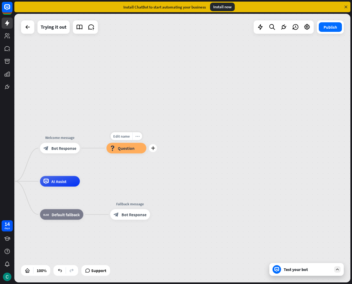
click at [137, 137] on icon "more_horiz" at bounding box center [137, 136] width 4 height 4
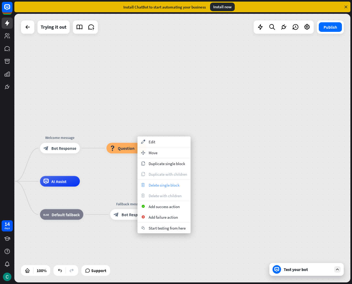
click at [157, 186] on span "Delete single block" at bounding box center [163, 185] width 31 height 5
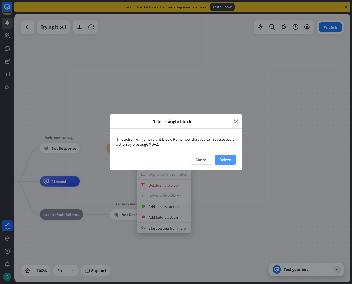
click at [226, 161] on button "Delete" at bounding box center [224, 160] width 21 height 10
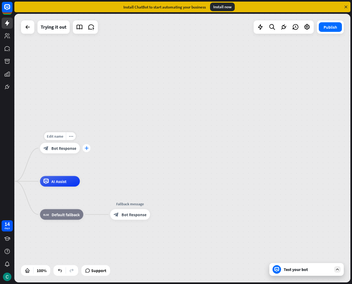
click at [85, 149] on icon "plus" at bounding box center [86, 148] width 4 height 4
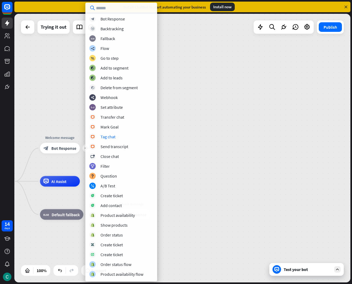
scroll to position [31, 0]
click at [115, 188] on div "block_ab_testing A/B Test" at bounding box center [121, 186] width 64 height 6
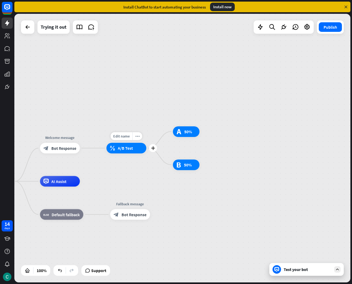
click at [130, 151] on div "block_ab_testing A/B Test" at bounding box center [126, 148] width 40 height 11
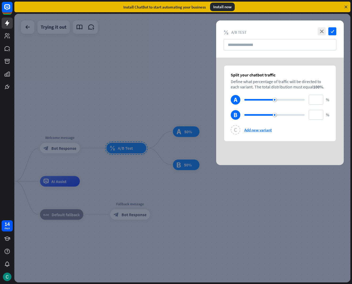
click at [272, 100] on div at bounding box center [259, 100] width 30 height 2
type input "**"
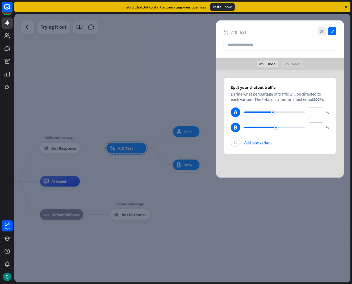
click at [173, 99] on div at bounding box center [182, 148] width 336 height 269
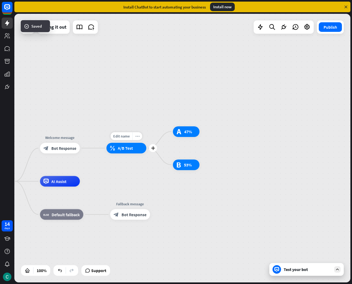
click at [136, 138] on div "more_horiz" at bounding box center [137, 136] width 10 height 8
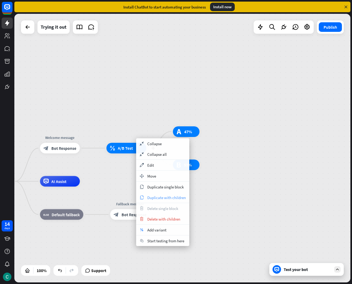
click at [175, 197] on span "Duplicate with children" at bounding box center [166, 197] width 39 height 5
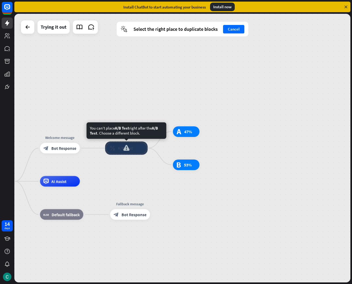
click at [130, 151] on div at bounding box center [126, 148] width 42 height 13
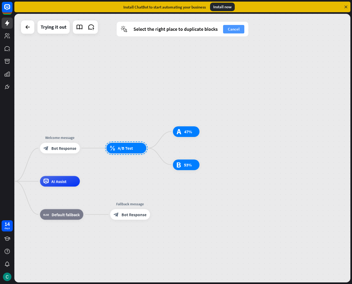
click at [237, 28] on button "Cancel" at bounding box center [233, 29] width 21 height 8
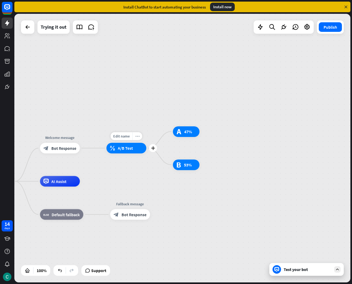
click at [135, 137] on icon "more_horiz" at bounding box center [137, 136] width 4 height 4
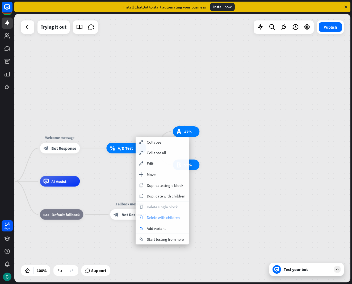
click at [164, 218] on span "Delete with children" at bounding box center [163, 217] width 33 height 5
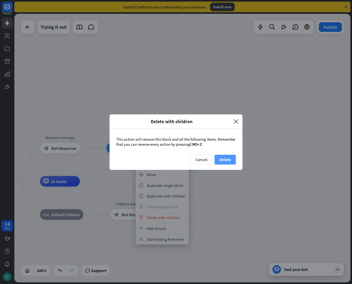
click at [229, 159] on button "Delete" at bounding box center [224, 160] width 21 height 10
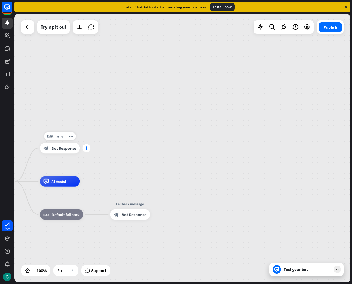
click at [86, 149] on icon "plus" at bounding box center [86, 148] width 4 height 4
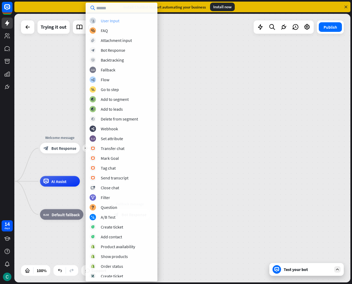
click at [105, 19] on div "User Input" at bounding box center [110, 20] width 19 height 5
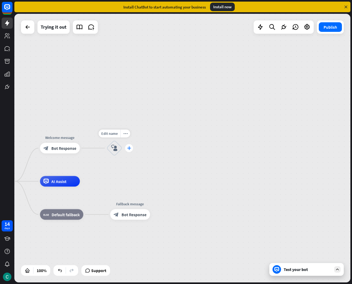
click at [131, 146] on div "plus" at bounding box center [129, 148] width 8 height 8
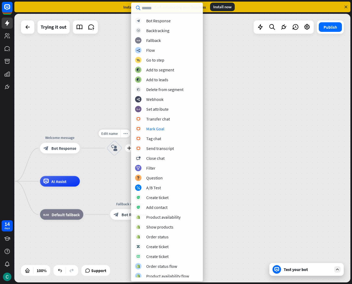
click at [119, 150] on div "block_user_input" at bounding box center [114, 148] width 16 height 16
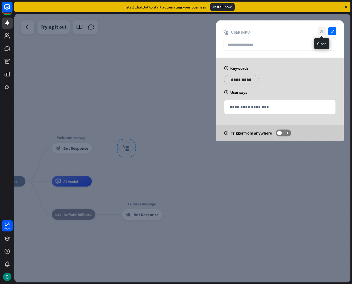
click at [321, 31] on icon "close" at bounding box center [321, 31] width 8 height 8
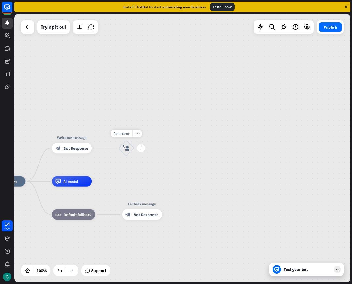
click at [138, 134] on icon "more_horiz" at bounding box center [137, 134] width 4 height 4
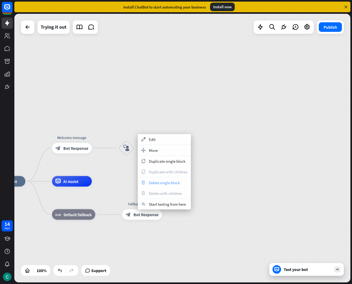
click at [161, 181] on span "Delete single block" at bounding box center [164, 182] width 31 height 5
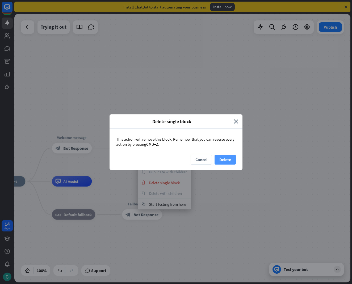
click at [218, 156] on button "Delete" at bounding box center [224, 160] width 21 height 10
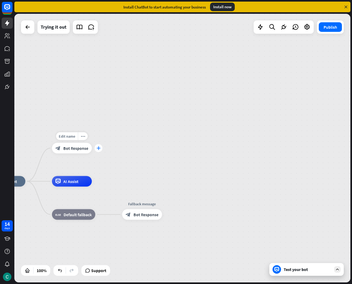
click at [96, 149] on div "plus" at bounding box center [98, 148] width 8 height 8
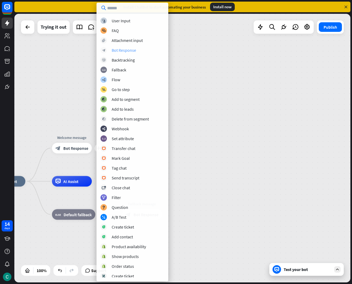
click at [120, 49] on div "Bot Response" at bounding box center [124, 50] width 24 height 5
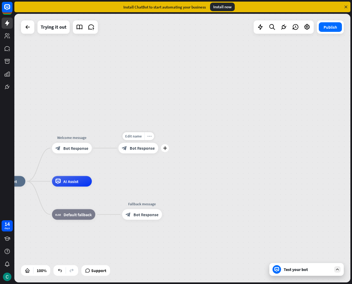
click at [151, 135] on icon "more_horiz" at bounding box center [149, 136] width 4 height 4
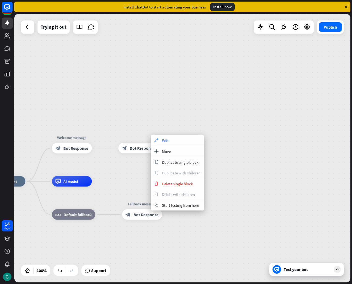
click at [158, 138] on icon "appearance" at bounding box center [156, 140] width 6 height 4
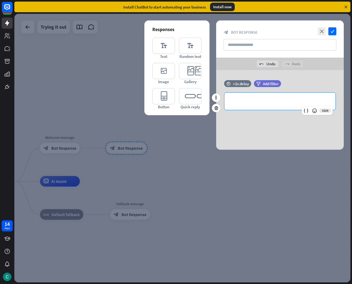
click at [256, 97] on div "**********" at bounding box center [279, 101] width 111 height 17
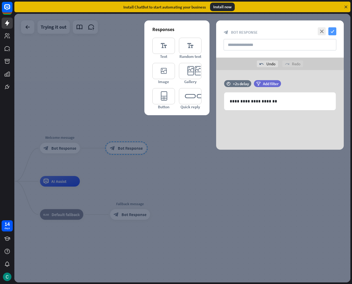
click at [332, 33] on icon "check" at bounding box center [332, 31] width 8 height 8
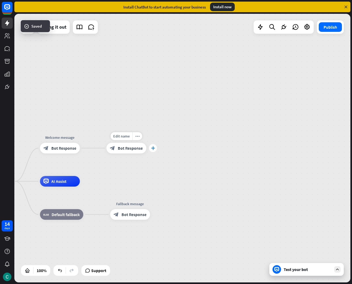
click at [150, 148] on div "plus" at bounding box center [153, 148] width 8 height 8
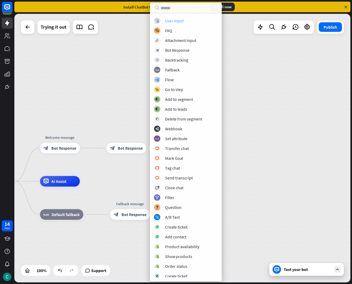
click at [164, 21] on div "block_user_input User Input" at bounding box center [186, 21] width 64 height 6
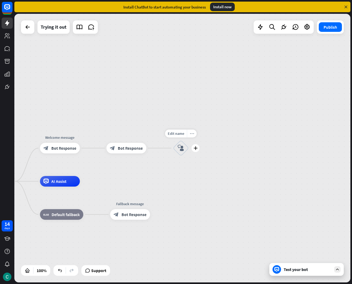
click at [193, 135] on icon "more_horiz" at bounding box center [192, 134] width 4 height 4
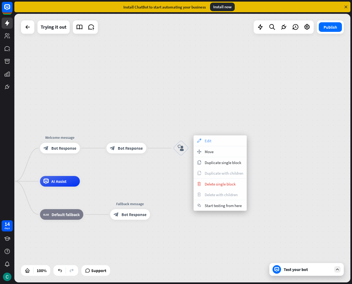
click at [210, 139] on span "Edit" at bounding box center [208, 140] width 7 height 5
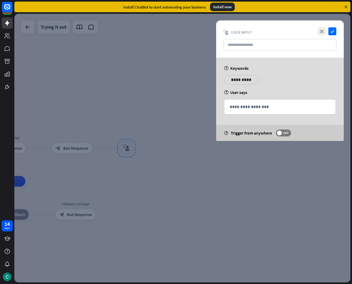
click at [232, 80] on p "**********" at bounding box center [241, 79] width 27 height 7
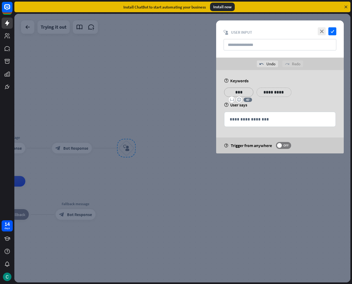
click at [279, 93] on p "**********" at bounding box center [273, 92] width 27 height 7
click at [310, 91] on p "**********" at bounding box center [306, 92] width 27 height 7
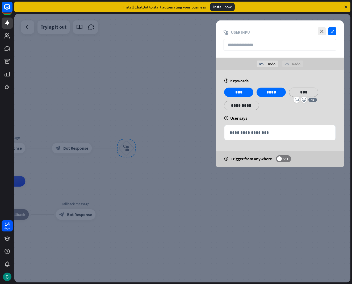
click at [228, 107] on p "**********" at bounding box center [241, 105] width 27 height 7
click at [277, 105] on p "**********" at bounding box center [273, 105] width 27 height 7
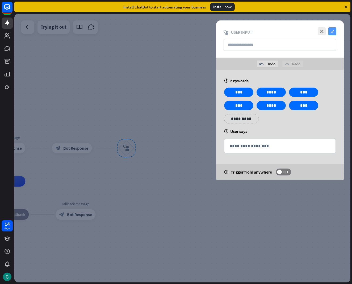
click at [334, 29] on icon "check" at bounding box center [332, 31] width 8 height 8
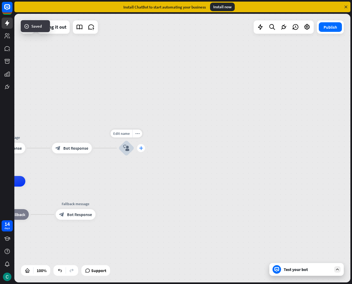
click at [140, 149] on icon "plus" at bounding box center [141, 148] width 4 height 4
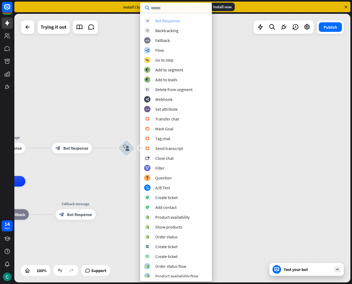
click at [166, 19] on div "Bot Response" at bounding box center [167, 20] width 24 height 5
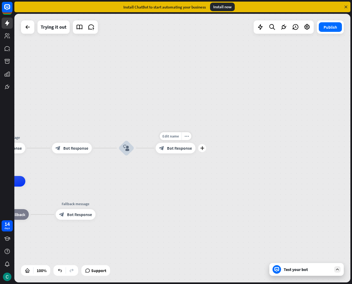
click at [179, 147] on span "Bot Response" at bounding box center [179, 148] width 25 height 5
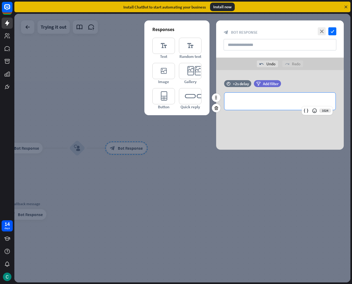
click at [248, 105] on div "**********" at bounding box center [279, 101] width 111 height 17
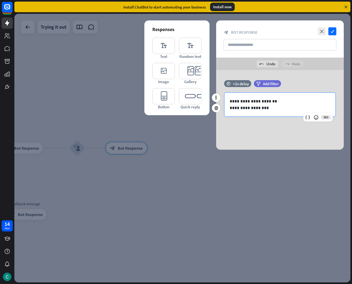
click at [261, 101] on p "**********" at bounding box center [279, 101] width 100 height 7
click at [331, 30] on icon "check" at bounding box center [332, 31] width 8 height 8
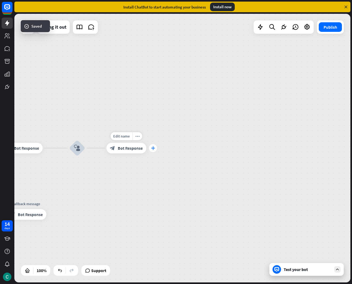
click at [152, 151] on div "plus" at bounding box center [153, 148] width 8 height 8
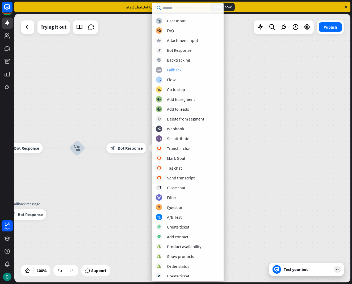
click at [186, 70] on div "block_fallback Fallback" at bounding box center [188, 70] width 64 height 6
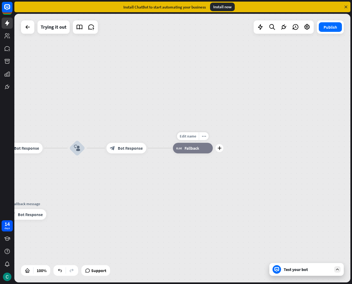
click at [189, 150] on span "Fallback" at bounding box center [191, 148] width 15 height 5
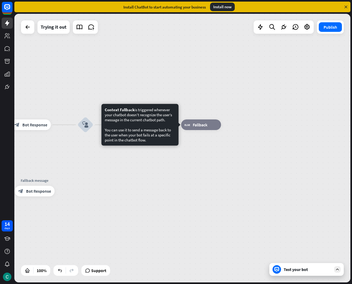
click at [190, 150] on div "home_2 Start point Welcome message block_bot_response Bot Response block_bot_re…" at bounding box center [182, 148] width 336 height 269
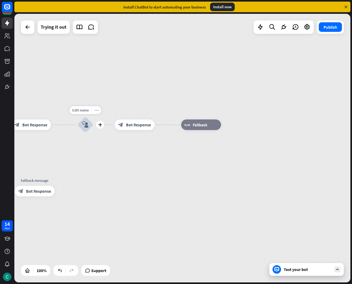
click at [96, 110] on icon "more_horiz" at bounding box center [96, 110] width 4 height 4
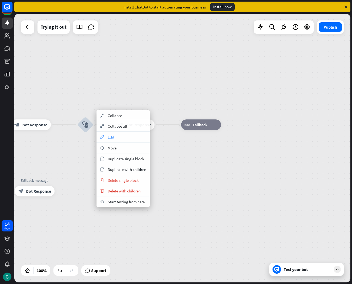
click at [125, 137] on div "appearance Edit" at bounding box center [122, 137] width 53 height 11
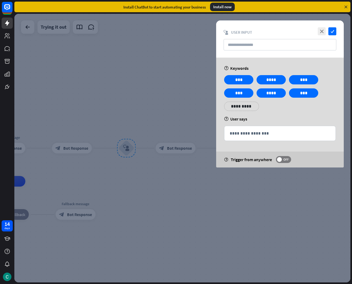
click at [237, 108] on p "**********" at bounding box center [241, 106] width 27 height 7
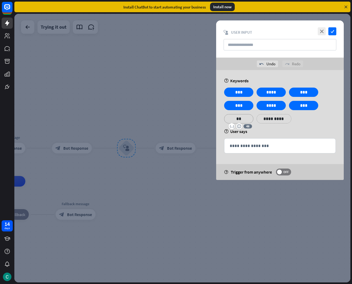
click at [278, 121] on p "**********" at bounding box center [273, 119] width 27 height 7
click at [297, 119] on p "**********" at bounding box center [306, 119] width 27 height 7
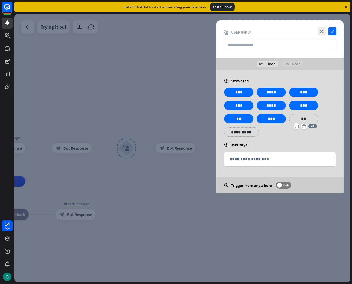
click at [252, 132] on div "**********" at bounding box center [241, 131] width 35 height 9
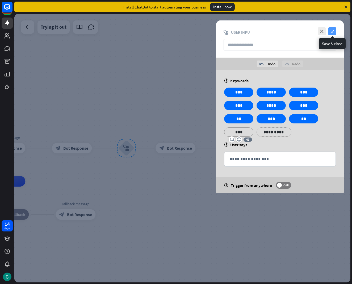
click at [333, 32] on icon "check" at bounding box center [332, 31] width 8 height 8
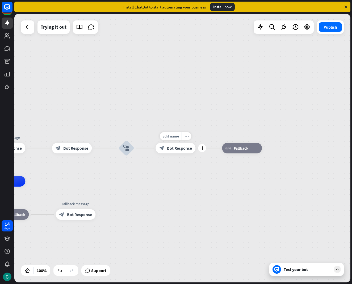
click at [186, 135] on icon "more_horiz" at bounding box center [186, 136] width 4 height 4
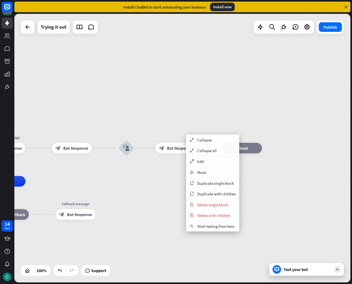
click at [181, 128] on div "home_2 Start point Welcome message block_bot_response Bot Response block_bot_re…" at bounding box center [182, 148] width 336 height 269
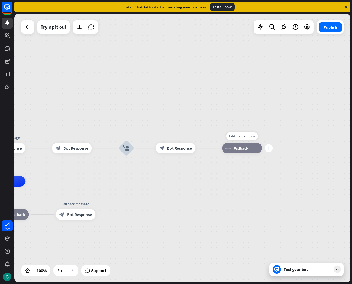
click at [271, 149] on div "plus" at bounding box center [268, 148] width 8 height 8
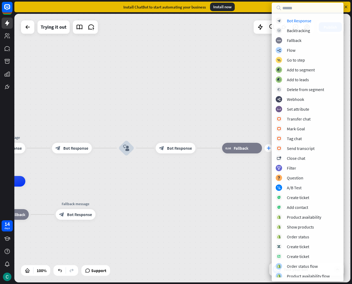
click at [271, 149] on div "block_bot_response Bot Response block_backtracking Backtracking block_fallback …" at bounding box center [307, 148] width 72 height 260
click at [255, 150] on div "block_fallback Fallback" at bounding box center [242, 148] width 40 height 11
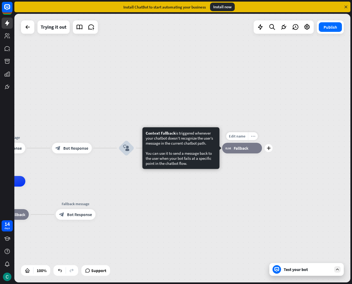
click at [251, 136] on icon "more_horiz" at bounding box center [253, 136] width 4 height 4
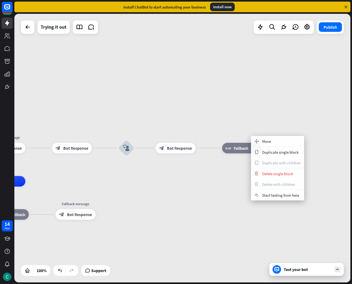
click at [238, 148] on span "Fallback" at bounding box center [240, 148] width 15 height 5
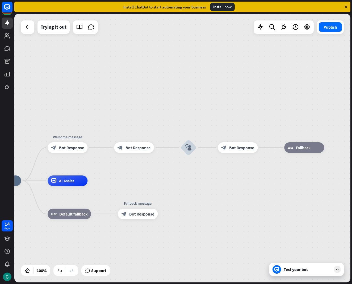
click at [283, 270] on div "Test your bot" at bounding box center [306, 269] width 74 height 13
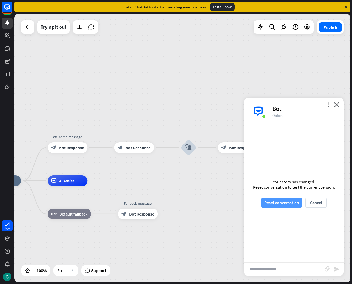
click at [291, 201] on button "Reset conversation" at bounding box center [281, 203] width 41 height 10
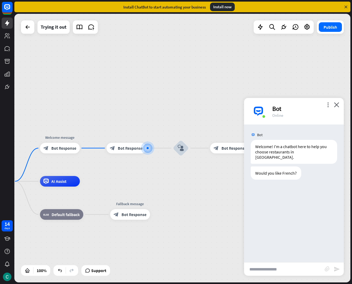
click at [266, 272] on input "text" at bounding box center [284, 269] width 80 height 13
type input "**"
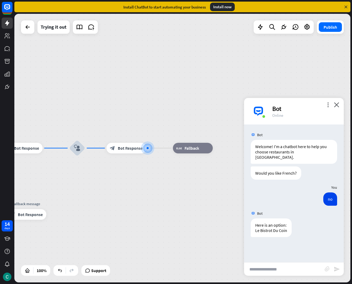
click at [337, 108] on div "more_vert close Bot Online" at bounding box center [294, 111] width 100 height 27
click at [338, 103] on icon "close" at bounding box center [336, 104] width 5 height 5
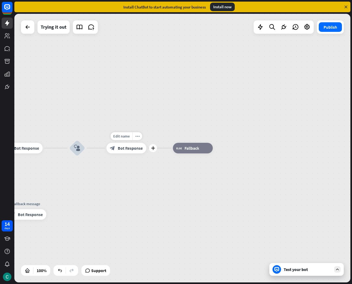
drag, startPoint x: 113, startPoint y: 155, endPoint x: 112, endPoint y: 152, distance: 3.8
click at [113, 154] on div "Edit name more_horiz plus block_bot_response Bot Response" at bounding box center [126, 148] width 40 height 11
drag, startPoint x: 114, startPoint y: 147, endPoint x: 107, endPoint y: 150, distance: 8.1
click at [115, 153] on div "Edit name more_horiz plus block_bot_response Bot Response" at bounding box center [126, 148] width 40 height 11
click at [106, 148] on div "Edit name more_horiz plus block_bot_response Bot Response" at bounding box center [126, 148] width 40 height 11
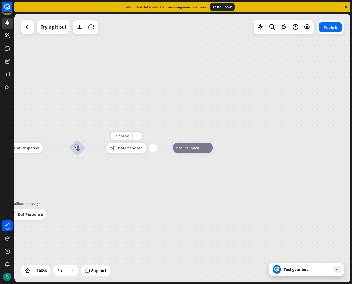
click at [106, 147] on div "Edit name more_horiz plus block_bot_response Bot Response" at bounding box center [126, 148] width 40 height 11
click at [140, 136] on div "more_horiz" at bounding box center [137, 136] width 10 height 8
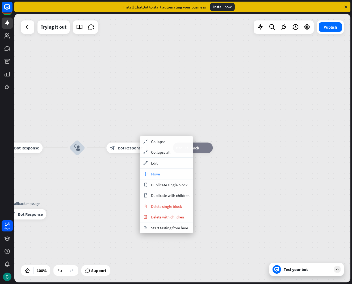
click at [166, 171] on div "move_block Move" at bounding box center [166, 174] width 53 height 11
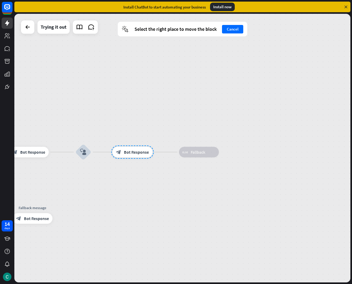
click at [130, 154] on div at bounding box center [132, 152] width 42 height 13
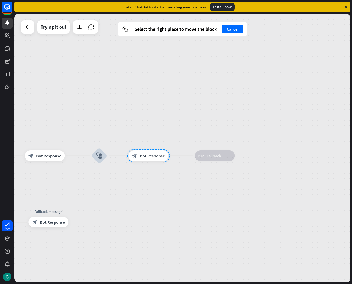
drag, startPoint x: 126, startPoint y: 148, endPoint x: 144, endPoint y: 152, distance: 19.1
click at [144, 152] on div at bounding box center [148, 155] width 42 height 13
click at [237, 157] on div "block_fallback Fallback" at bounding box center [217, 156] width 40 height 11
click at [235, 157] on div "block_fallback Fallback" at bounding box center [217, 156] width 40 height 11
drag, startPoint x: 235, startPoint y: 156, endPoint x: 154, endPoint y: 155, distance: 81.6
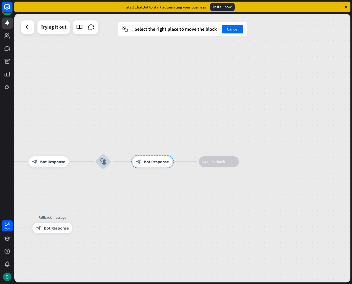
drag, startPoint x: 147, startPoint y: 153, endPoint x: 147, endPoint y: 157, distance: 4.3
click at [148, 158] on div at bounding box center [152, 161] width 42 height 13
click at [147, 157] on div at bounding box center [152, 161] width 42 height 13
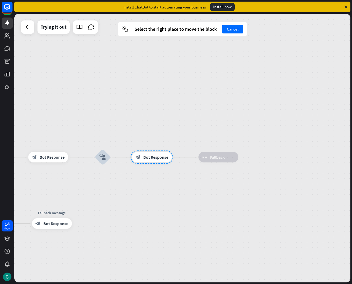
drag, startPoint x: 146, startPoint y: 153, endPoint x: 147, endPoint y: 146, distance: 7.5
click at [147, 151] on div at bounding box center [151, 157] width 42 height 13
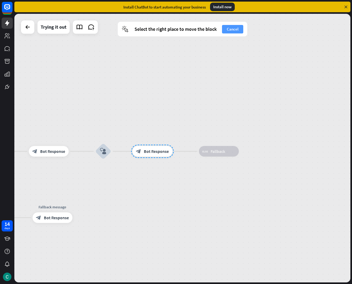
click at [227, 33] on div "cursor Select the right place to move the block Cancel" at bounding box center [182, 29] width 129 height 15
click at [230, 27] on button "Cancel" at bounding box center [232, 29] width 21 height 8
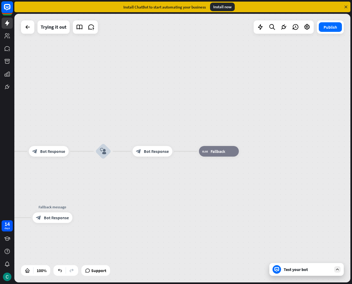
click at [7, 4] on rect at bounding box center [7, 7] width 12 height 12
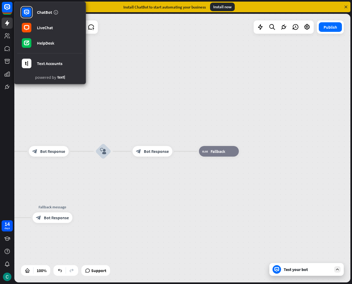
click at [260, 61] on div "home_2 Start point Welcome message block_bot_response Bot Response block_bot_re…" at bounding box center [182, 148] width 336 height 269
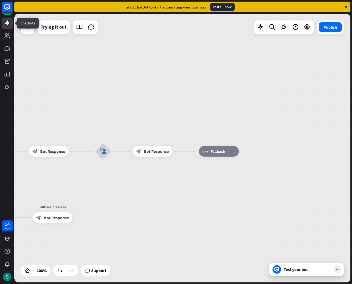
click at [5, 26] on link at bounding box center [7, 23] width 11 height 11
